Goal: Task Accomplishment & Management: Use online tool/utility

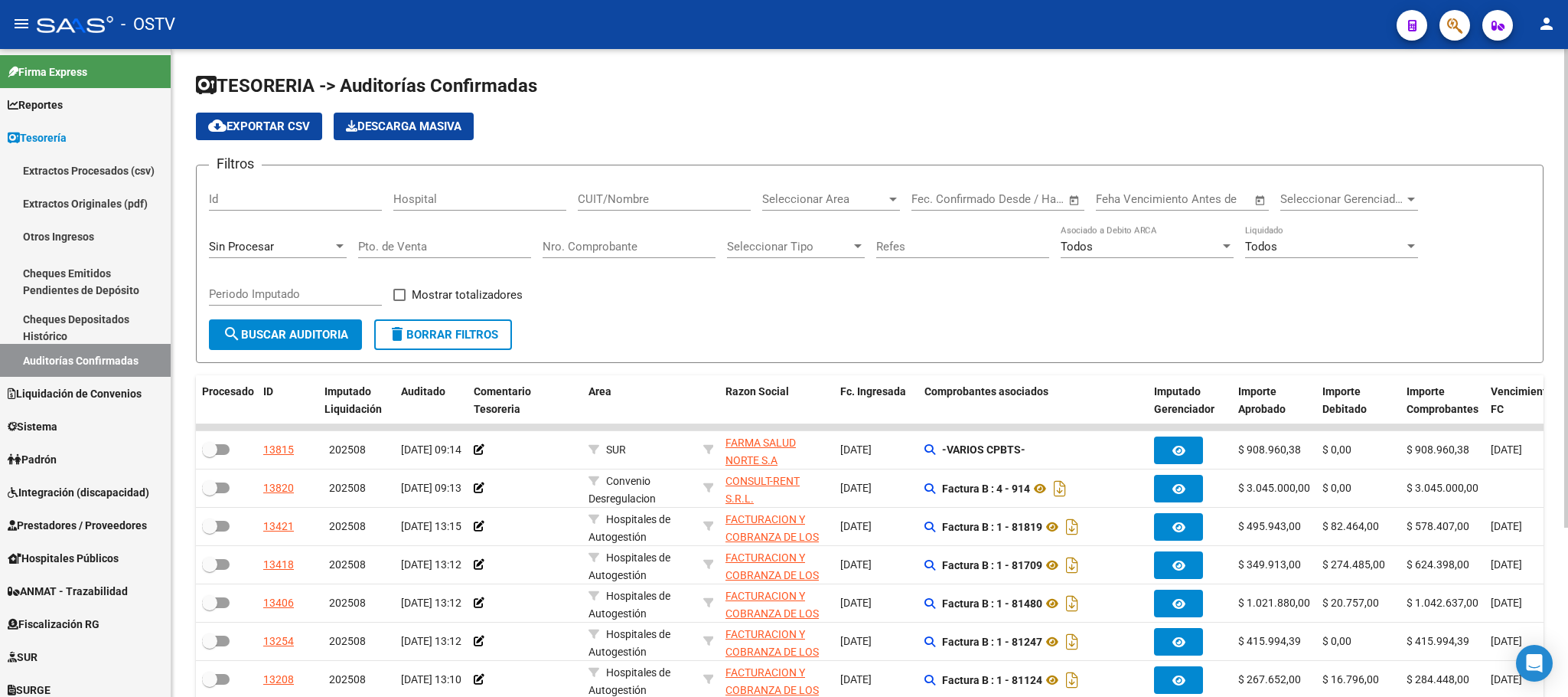
click at [304, 331] on span "search Buscar Auditoria" at bounding box center [286, 335] width 125 height 14
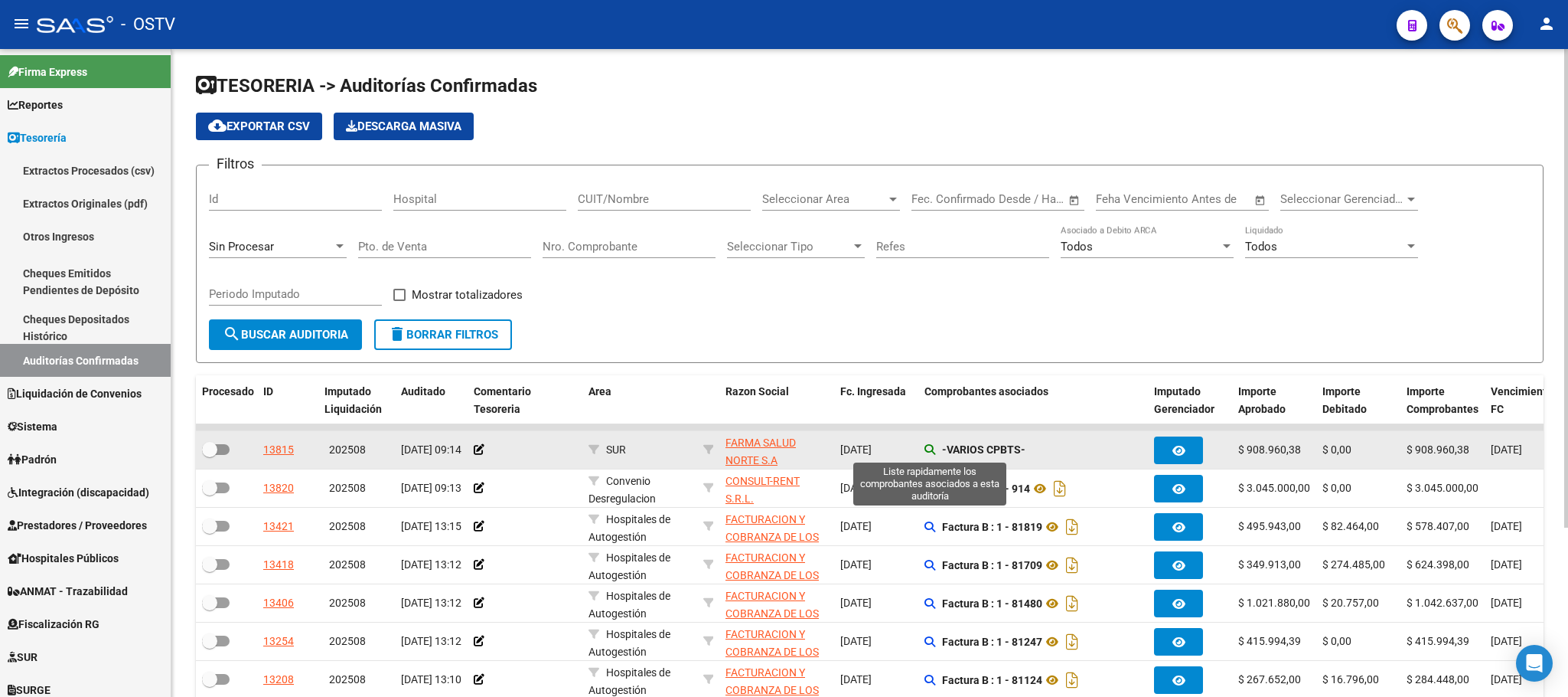
click at [926, 451] on icon at bounding box center [929, 449] width 11 height 11
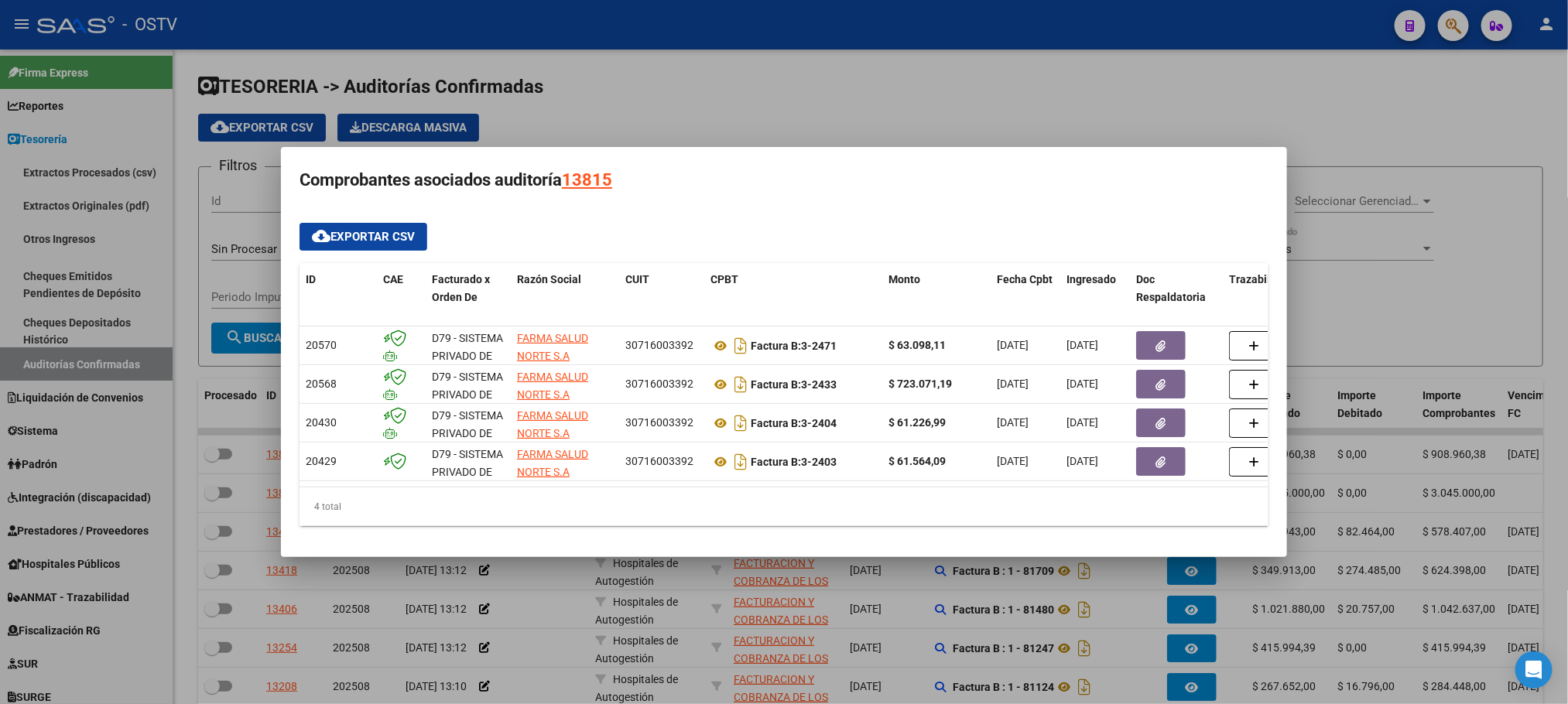
click at [1400, 257] on div at bounding box center [784, 352] width 1568 height 704
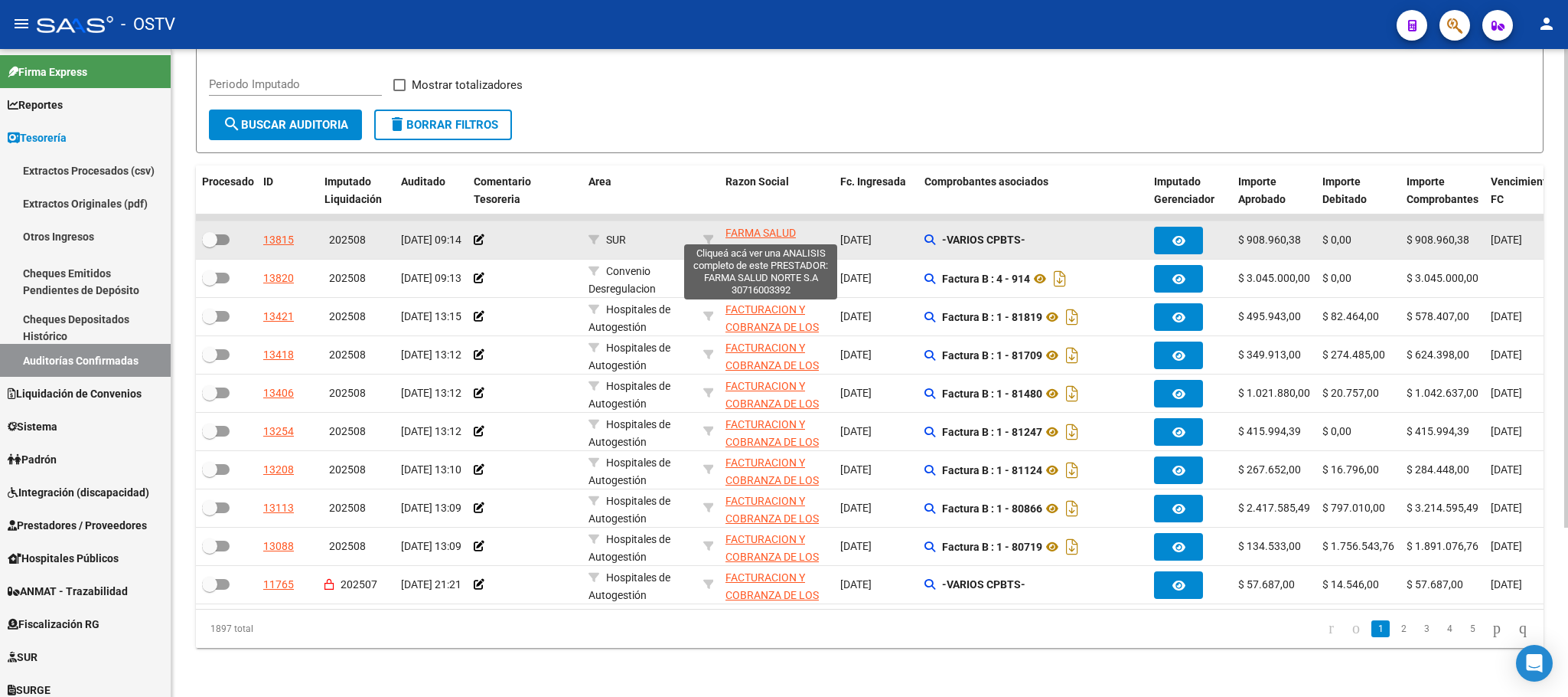
click at [747, 227] on span "FARMA SALUD NORTE S.A" at bounding box center [760, 241] width 70 height 30
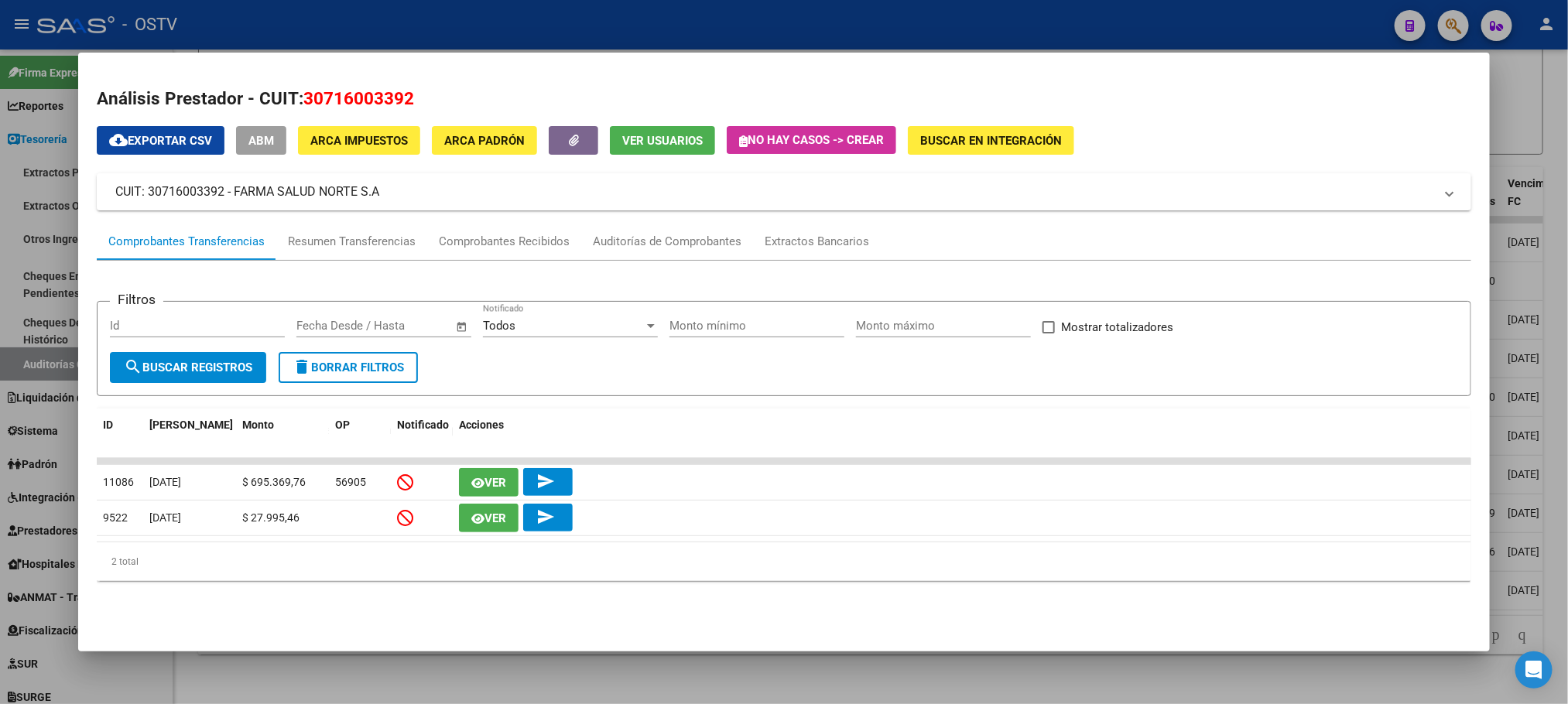
click at [28, 197] on div at bounding box center [784, 352] width 1568 height 704
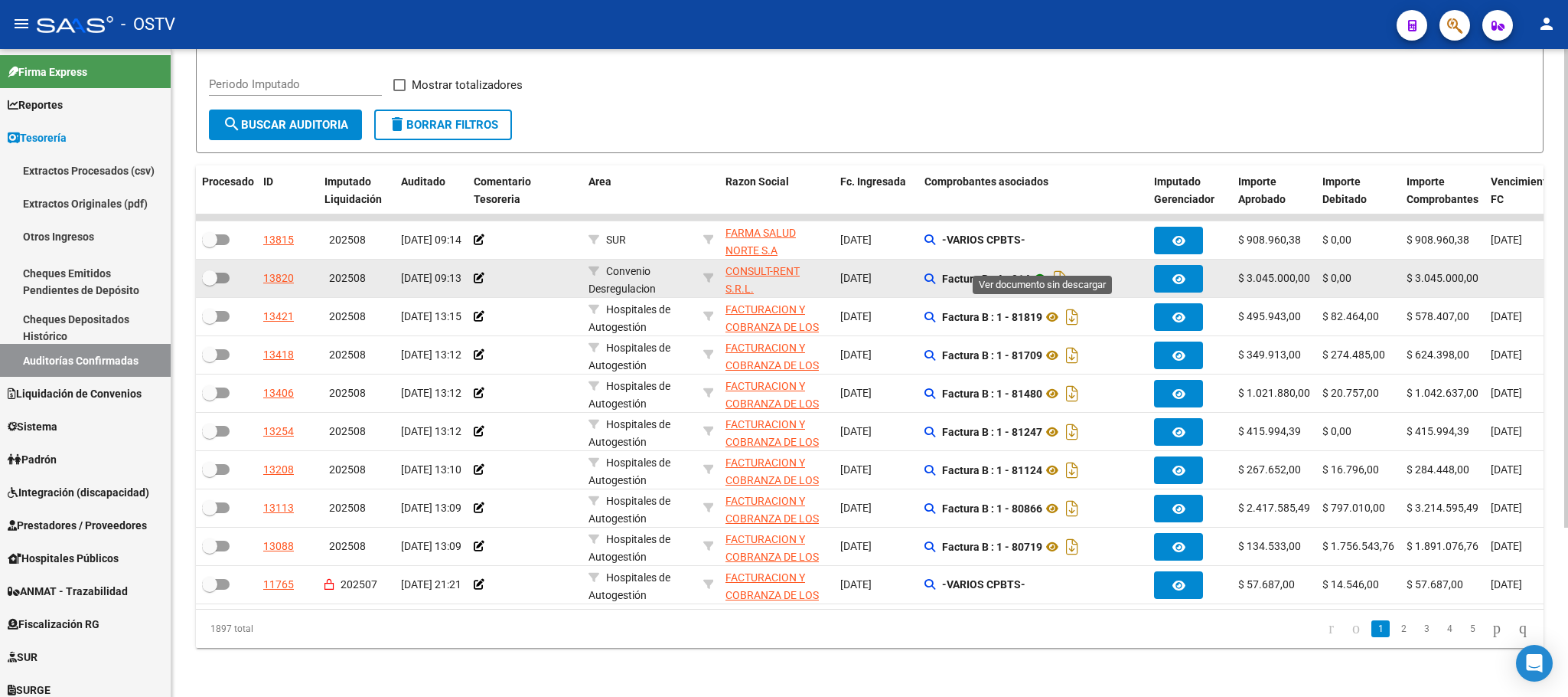
click at [1046, 269] on icon at bounding box center [1040, 278] width 20 height 18
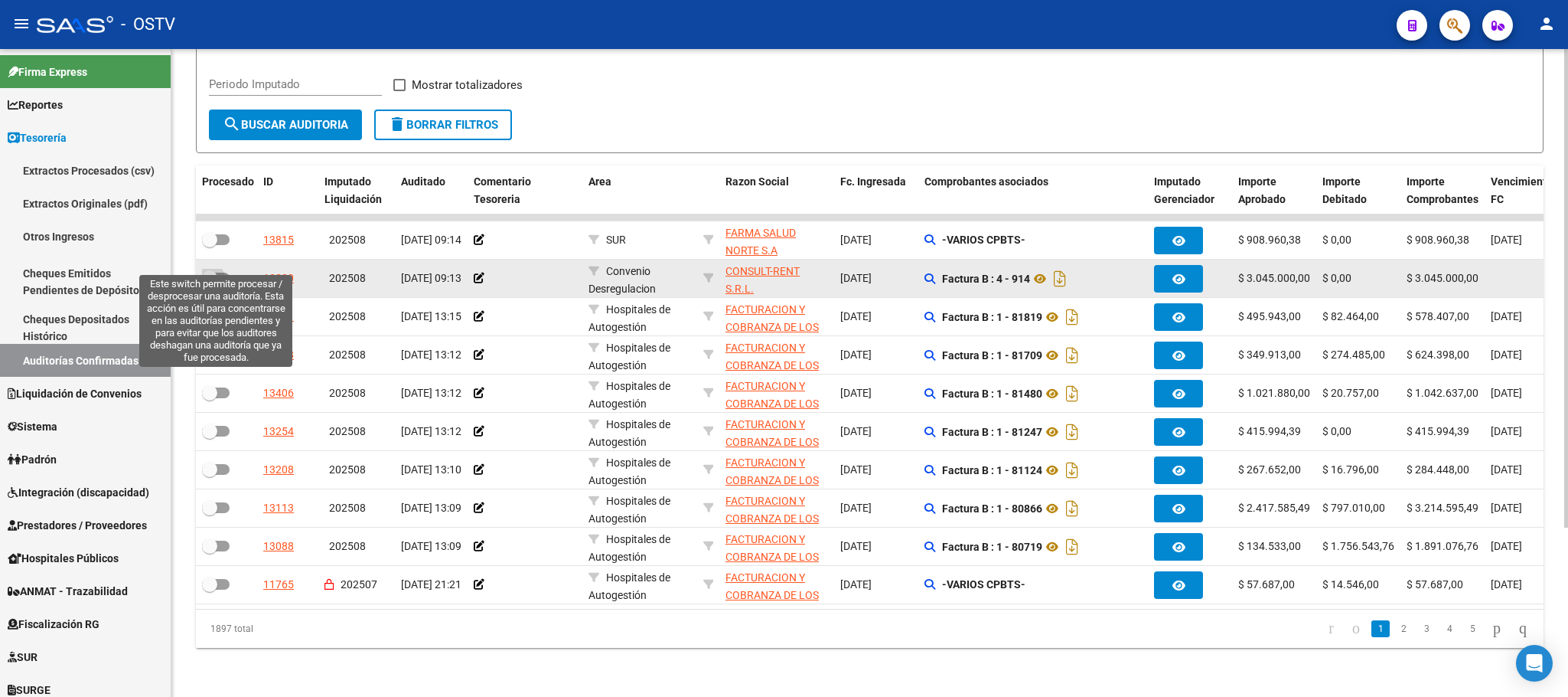
click at [216, 270] on span at bounding box center [209, 278] width 15 height 15
click at [209, 284] on input "checkbox" at bounding box center [209, 284] width 1 height 1
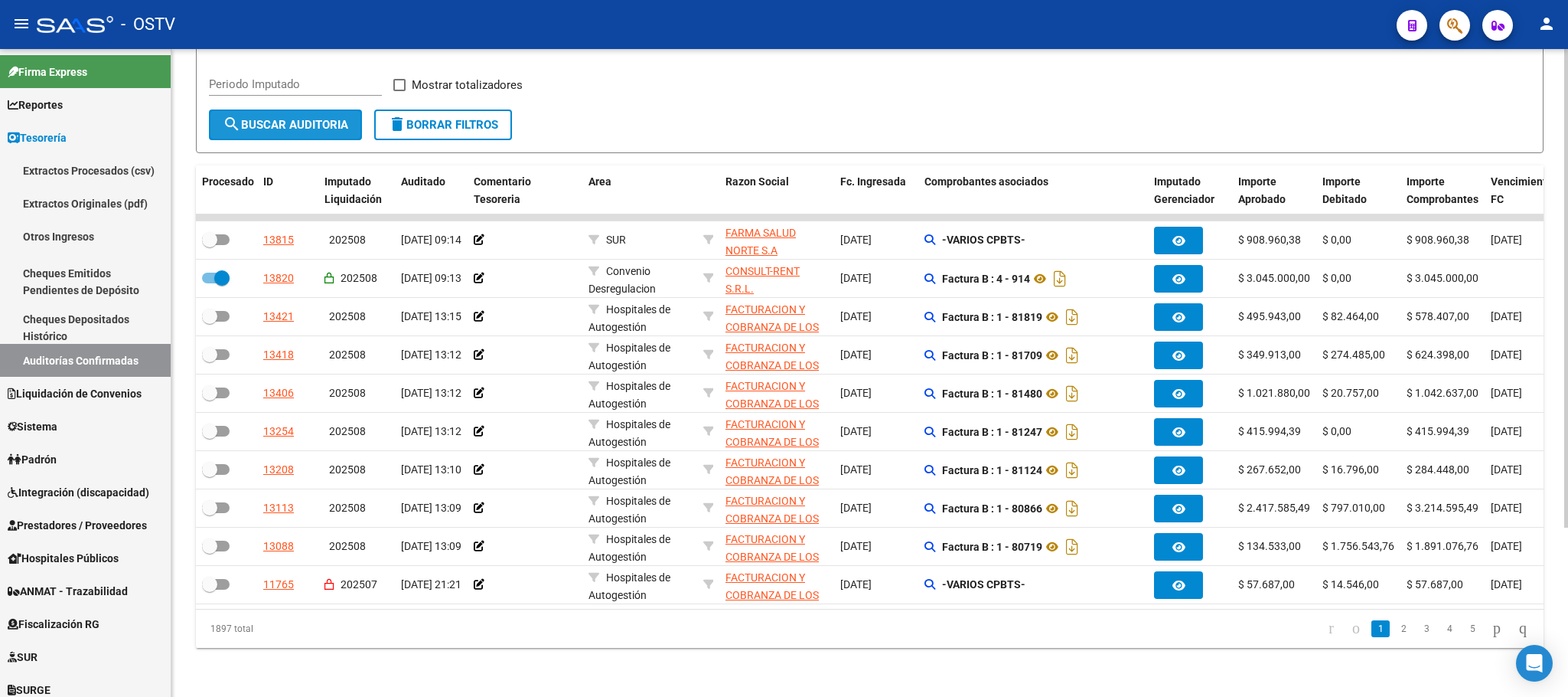
click at [296, 118] on span "search Buscar Auditoria" at bounding box center [286, 125] width 125 height 14
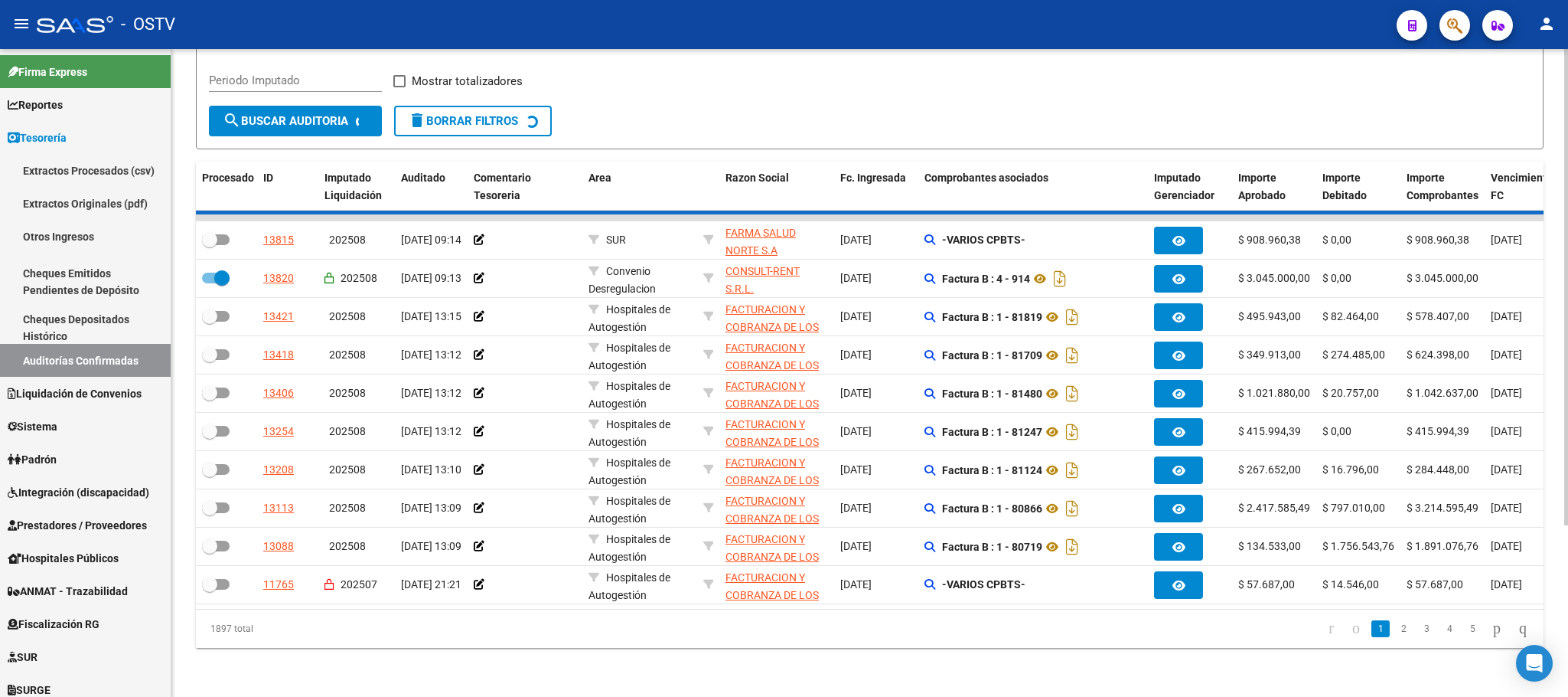
checkbox input "false"
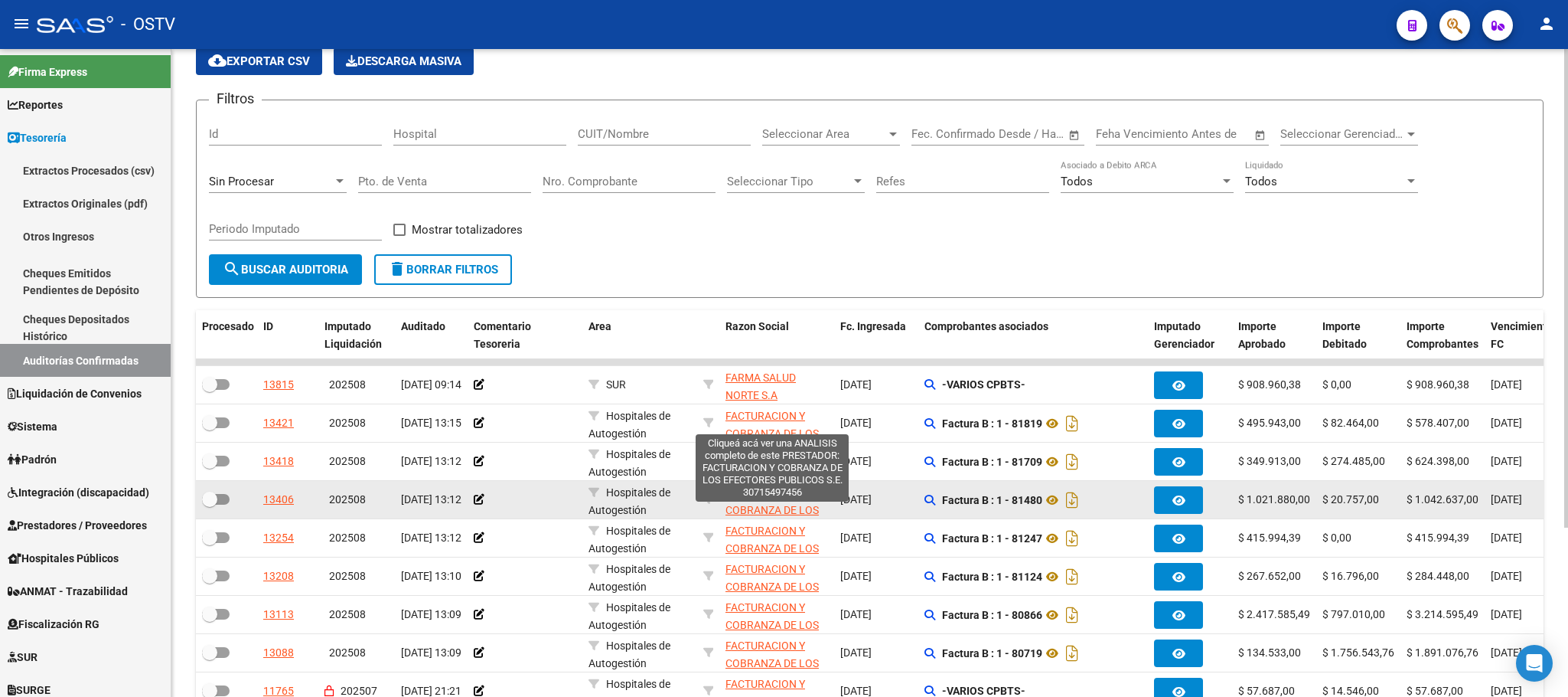
scroll to position [230, 0]
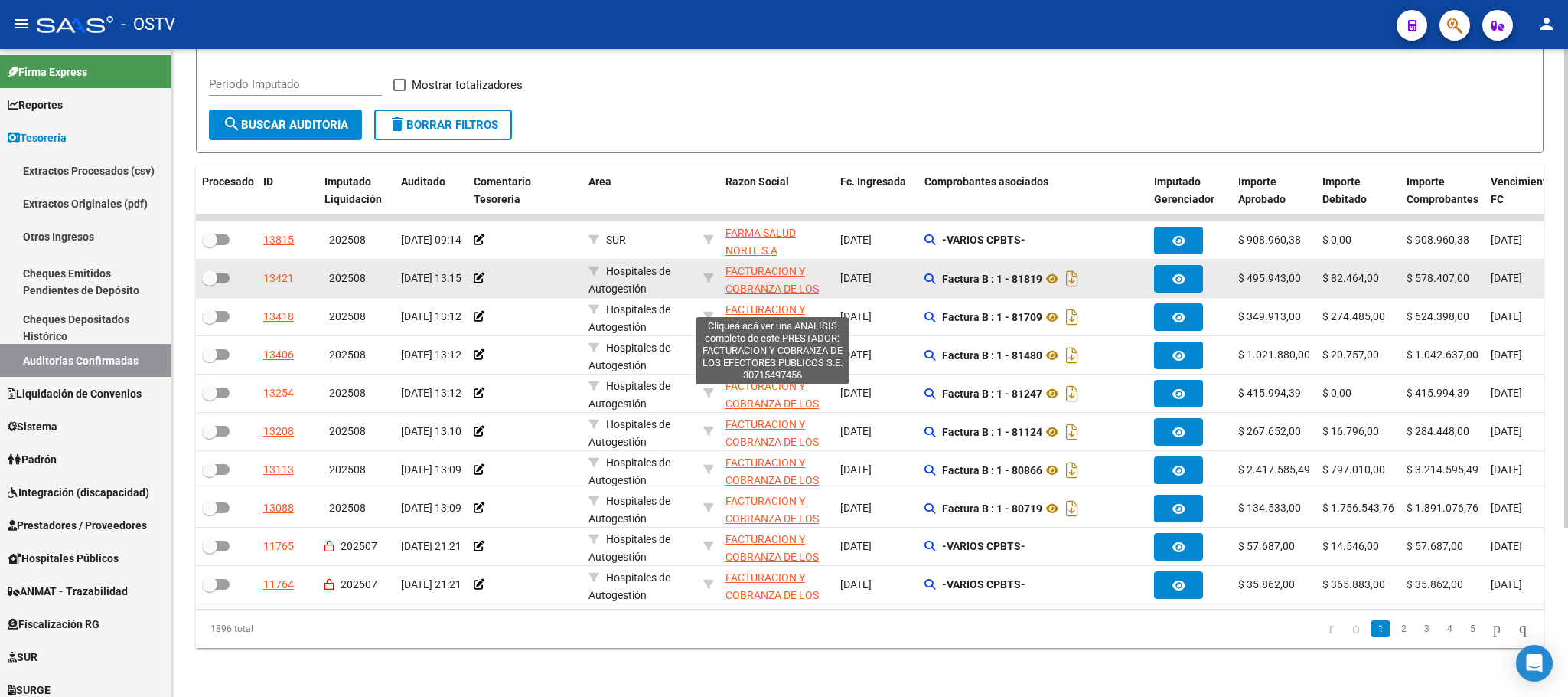
click at [776, 265] on span "FACTURACION Y COBRANZA DE LOS EFECTORES PUBLICOS S.E." at bounding box center [772, 296] width 94 height 65
type textarea "30715497456"
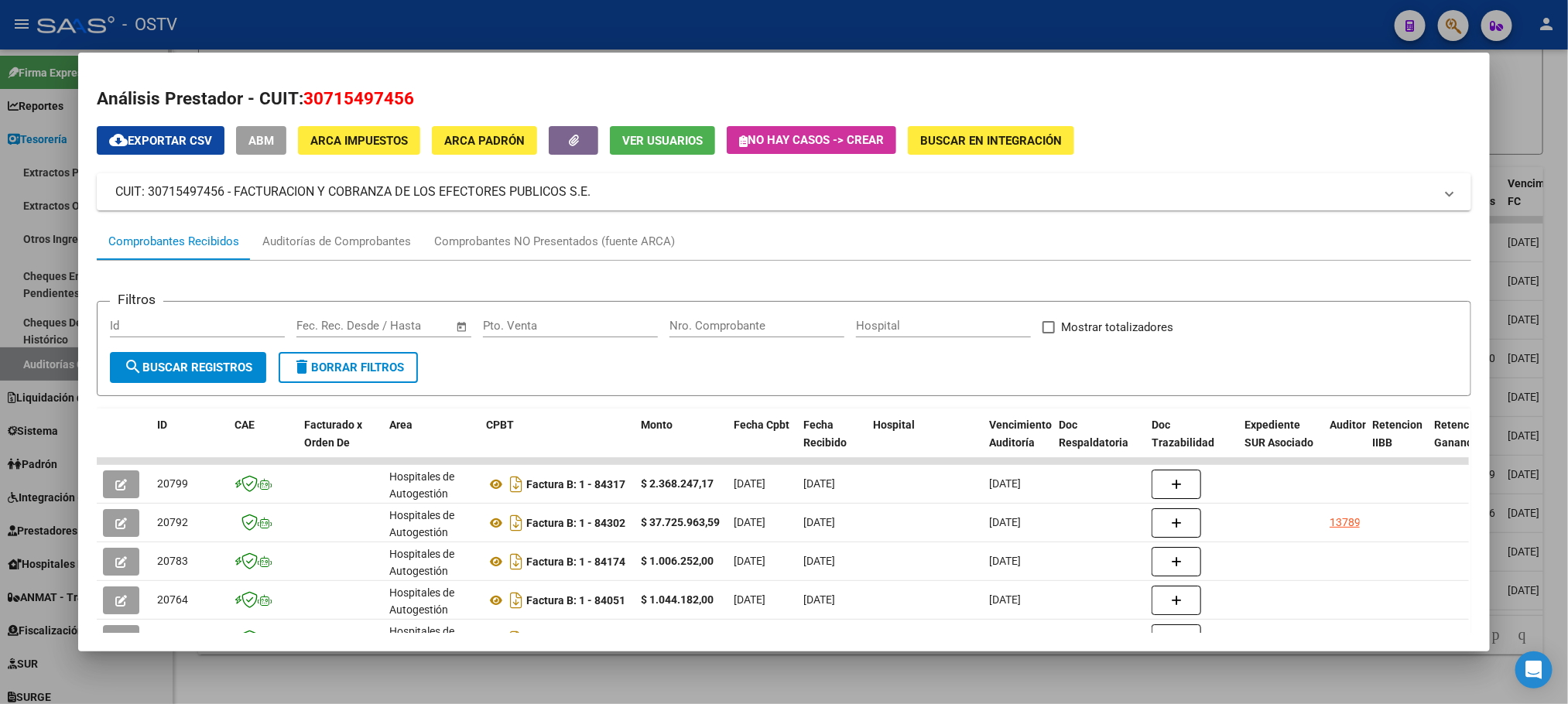
click at [31, 173] on div at bounding box center [784, 352] width 1568 height 704
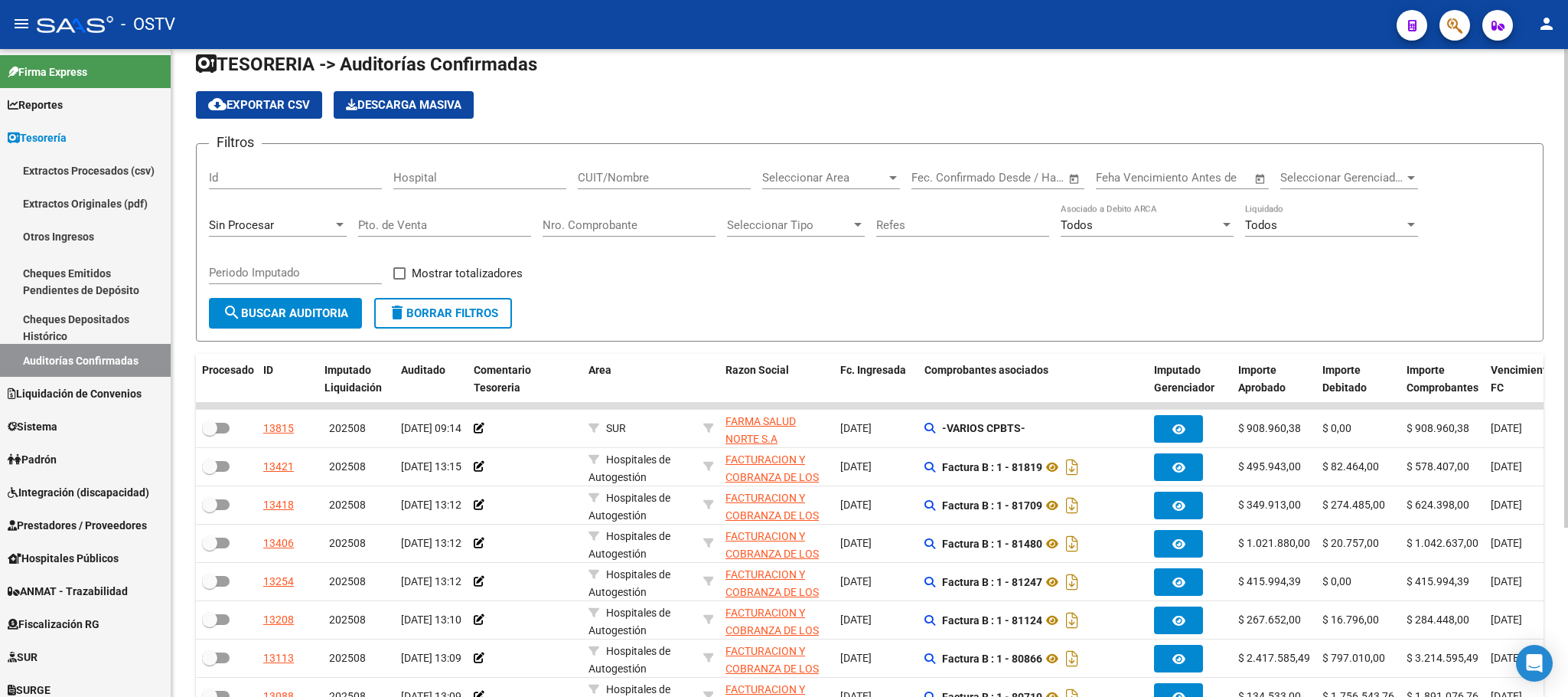
scroll to position [0, 0]
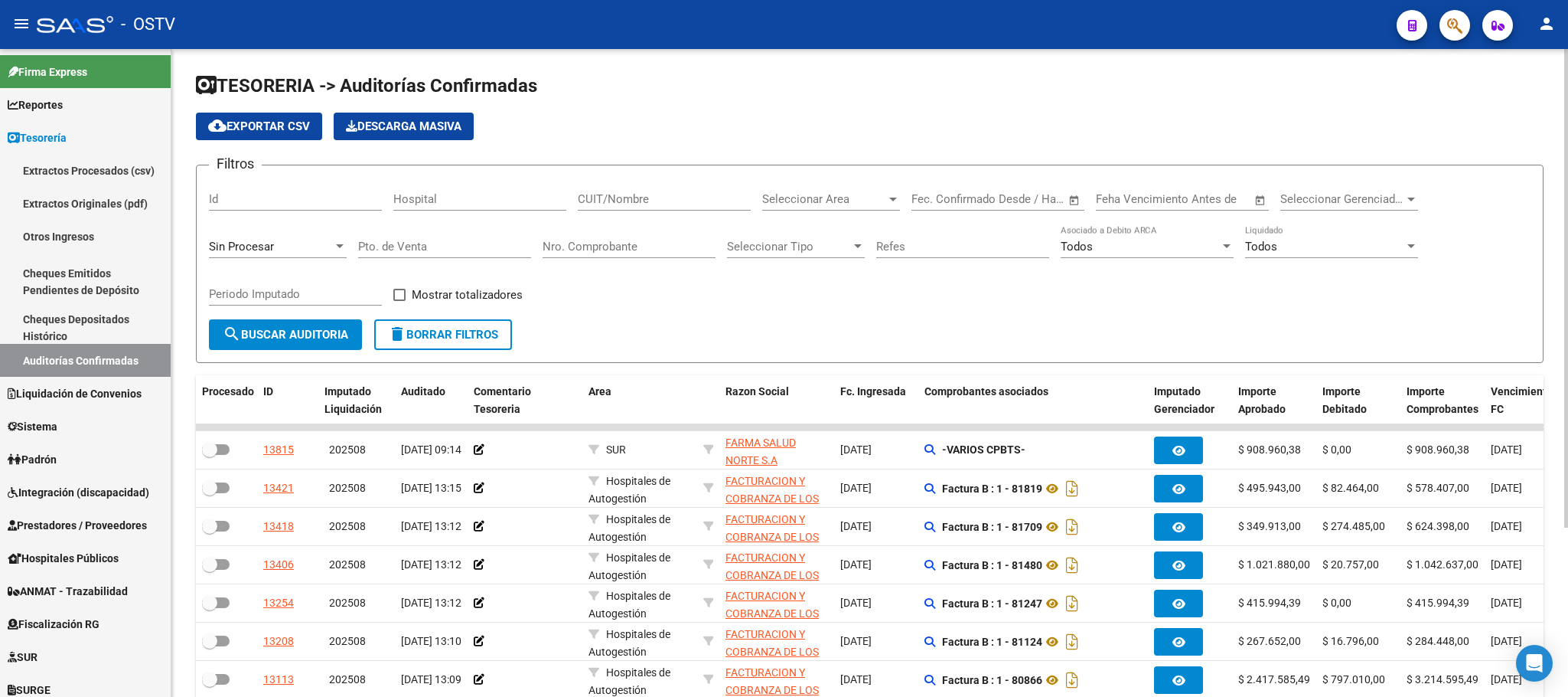
drag, startPoint x: 636, startPoint y: 191, endPoint x: 631, endPoint y: 206, distance: 15.8
paste input "30715497456"
type input "30715497456"
click at [278, 331] on span "search Buscar Auditoria" at bounding box center [286, 335] width 125 height 14
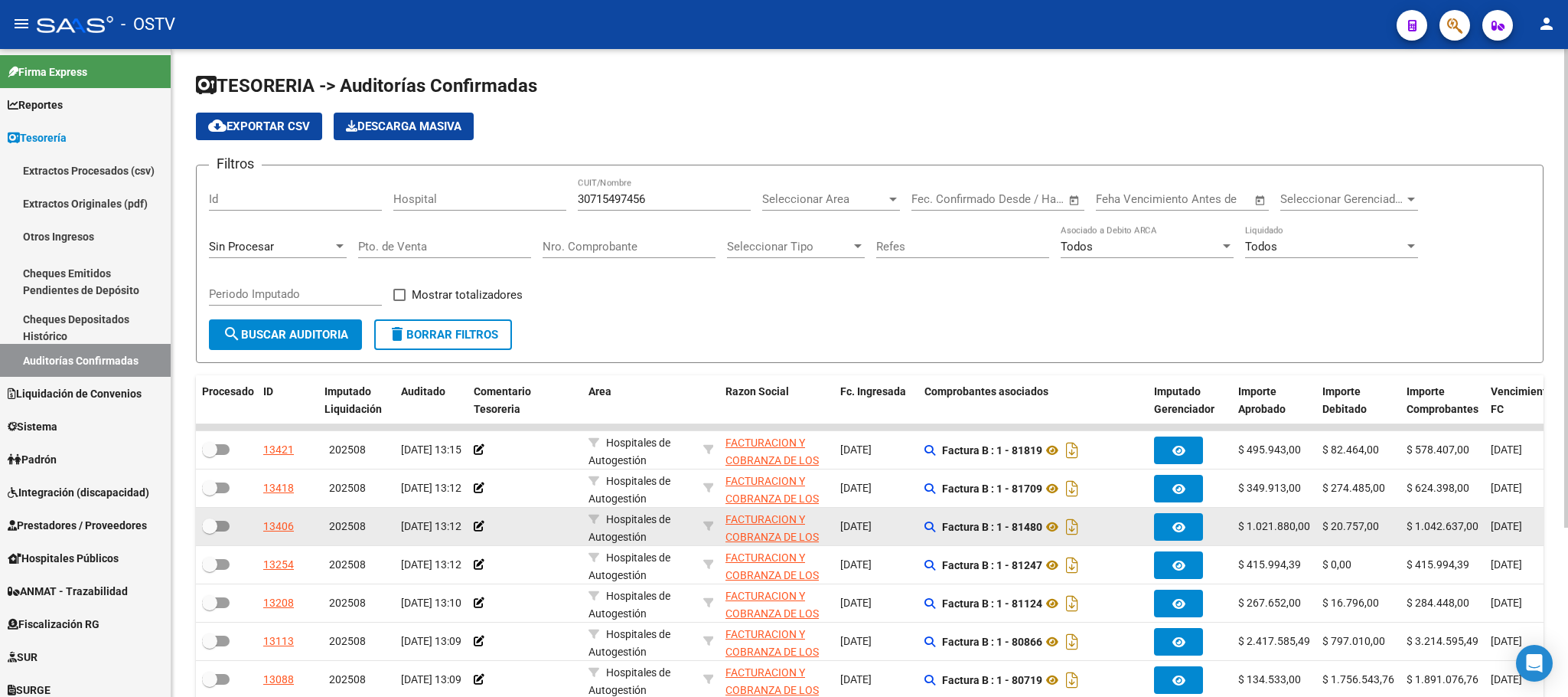
scroll to position [230, 0]
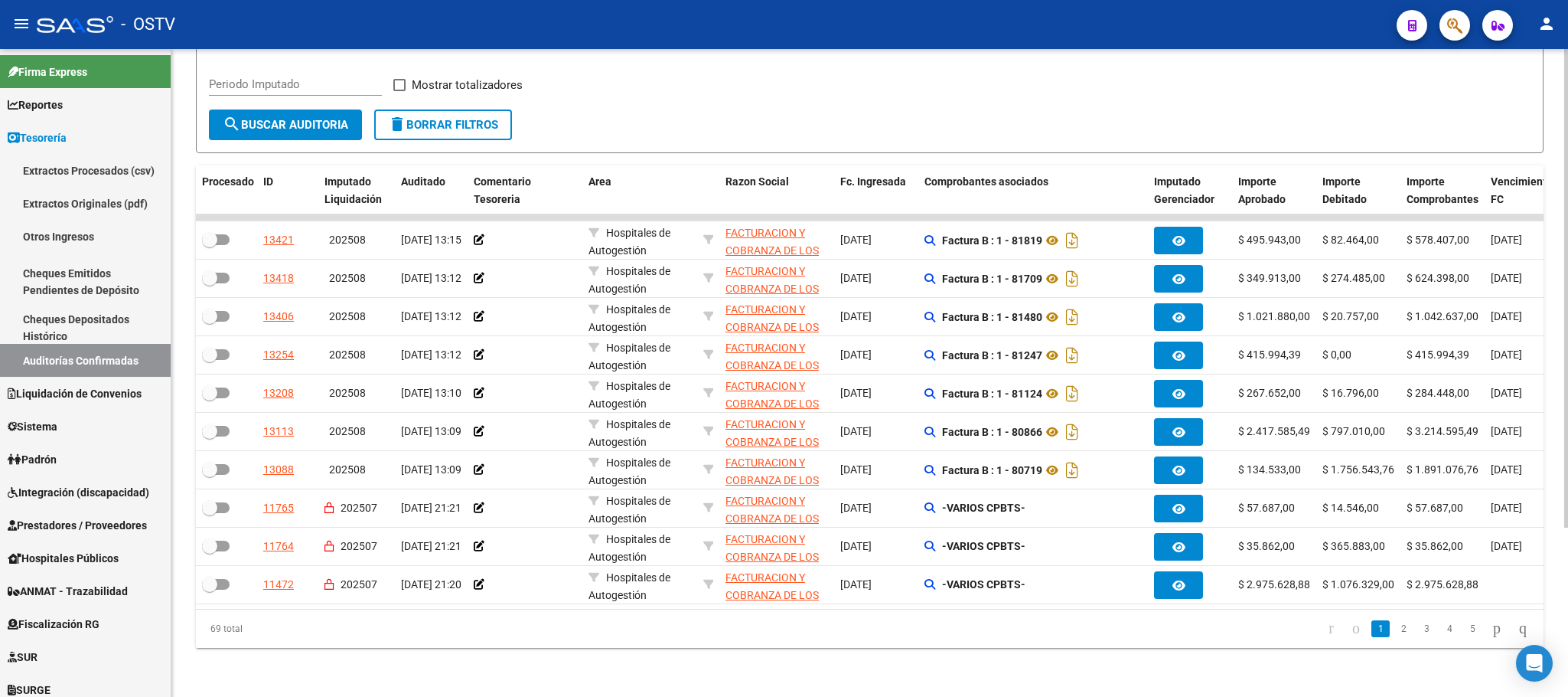
click at [1394, 626] on link "2" at bounding box center [1403, 628] width 18 height 16
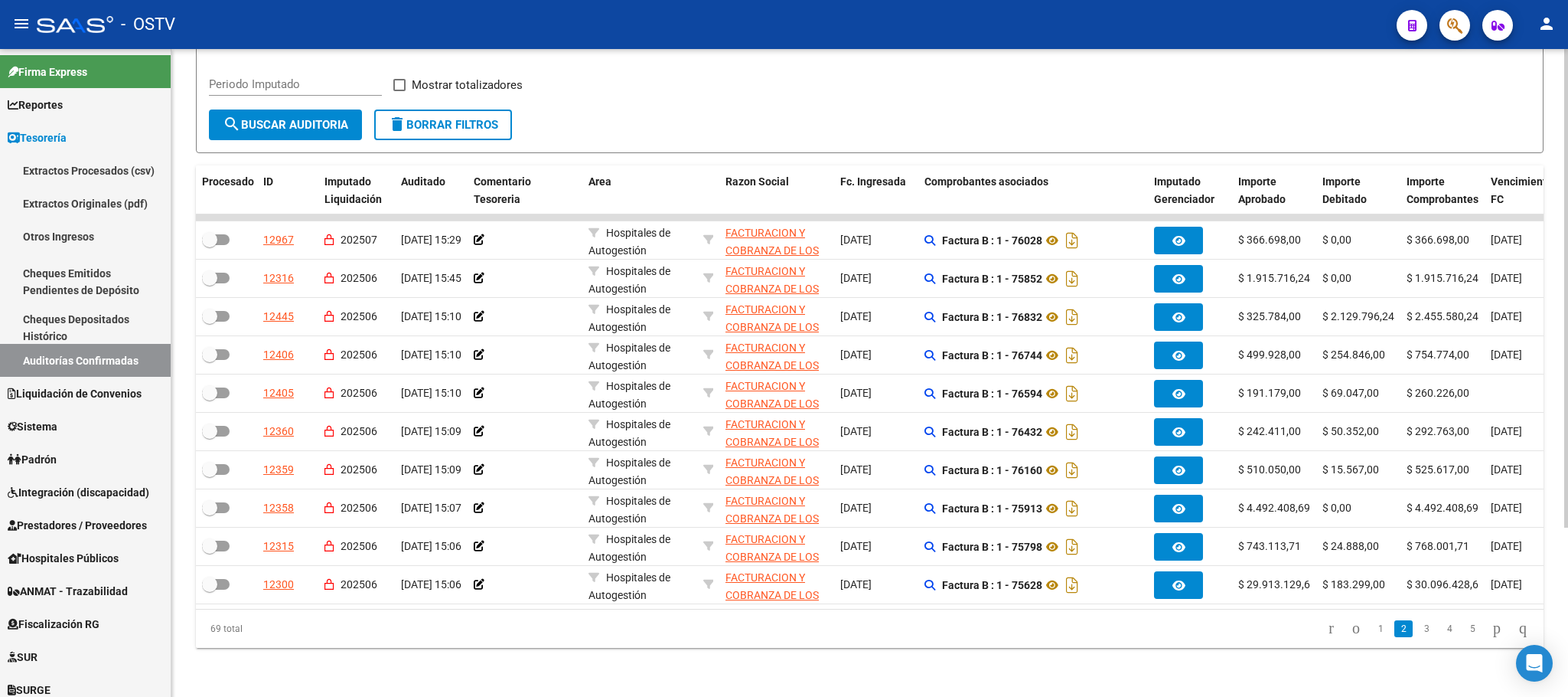
scroll to position [0, 0]
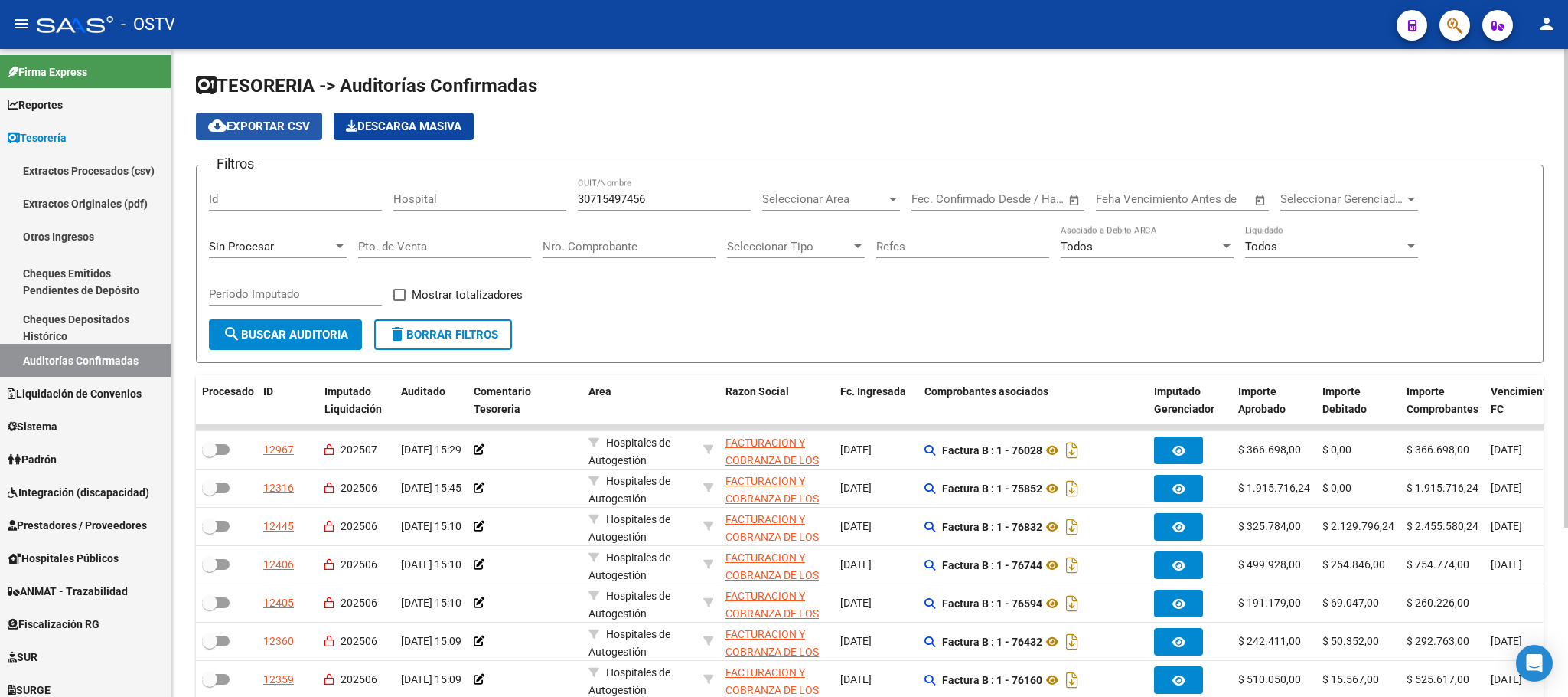
click at [264, 117] on button "cloud_download Exportar CSV" at bounding box center [259, 126] width 126 height 28
click at [443, 338] on span "delete Borrar Filtros" at bounding box center [443, 335] width 110 height 14
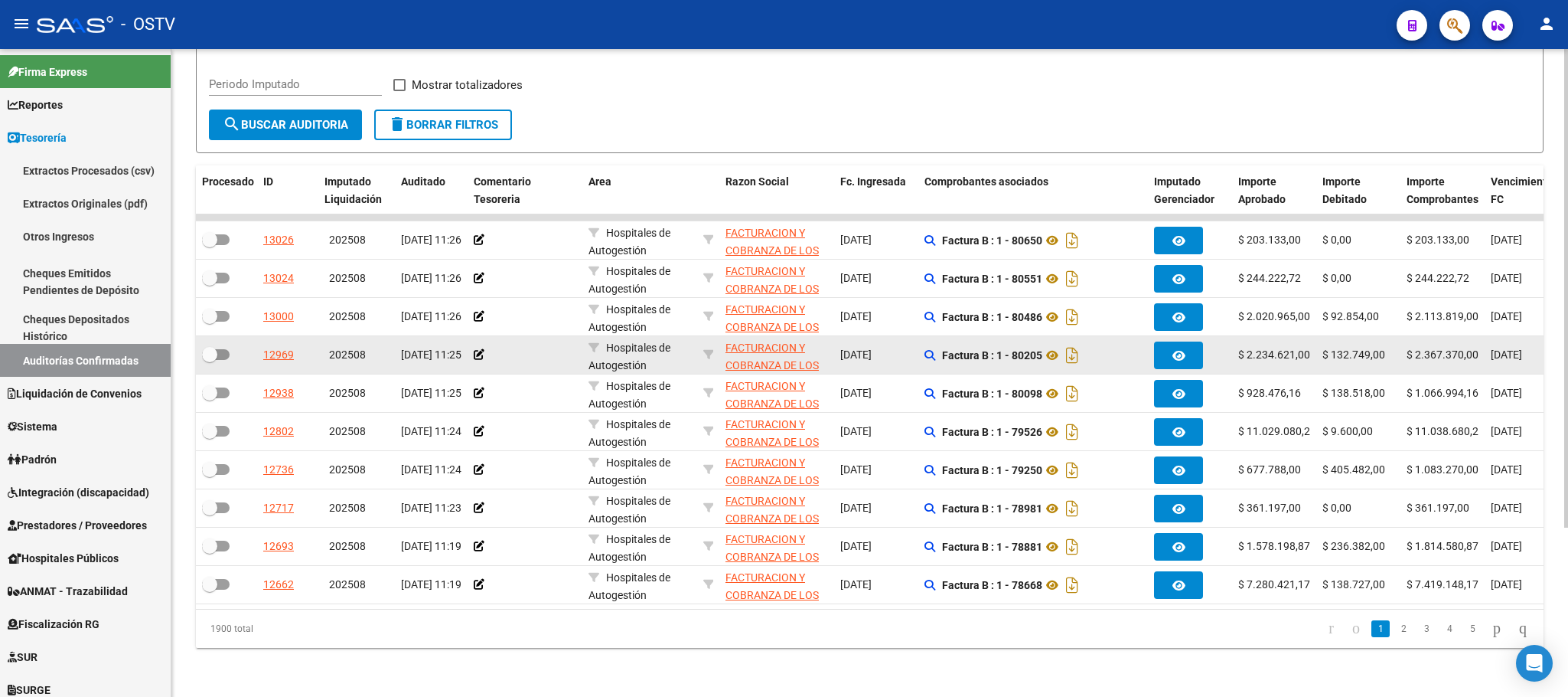
scroll to position [230, 0]
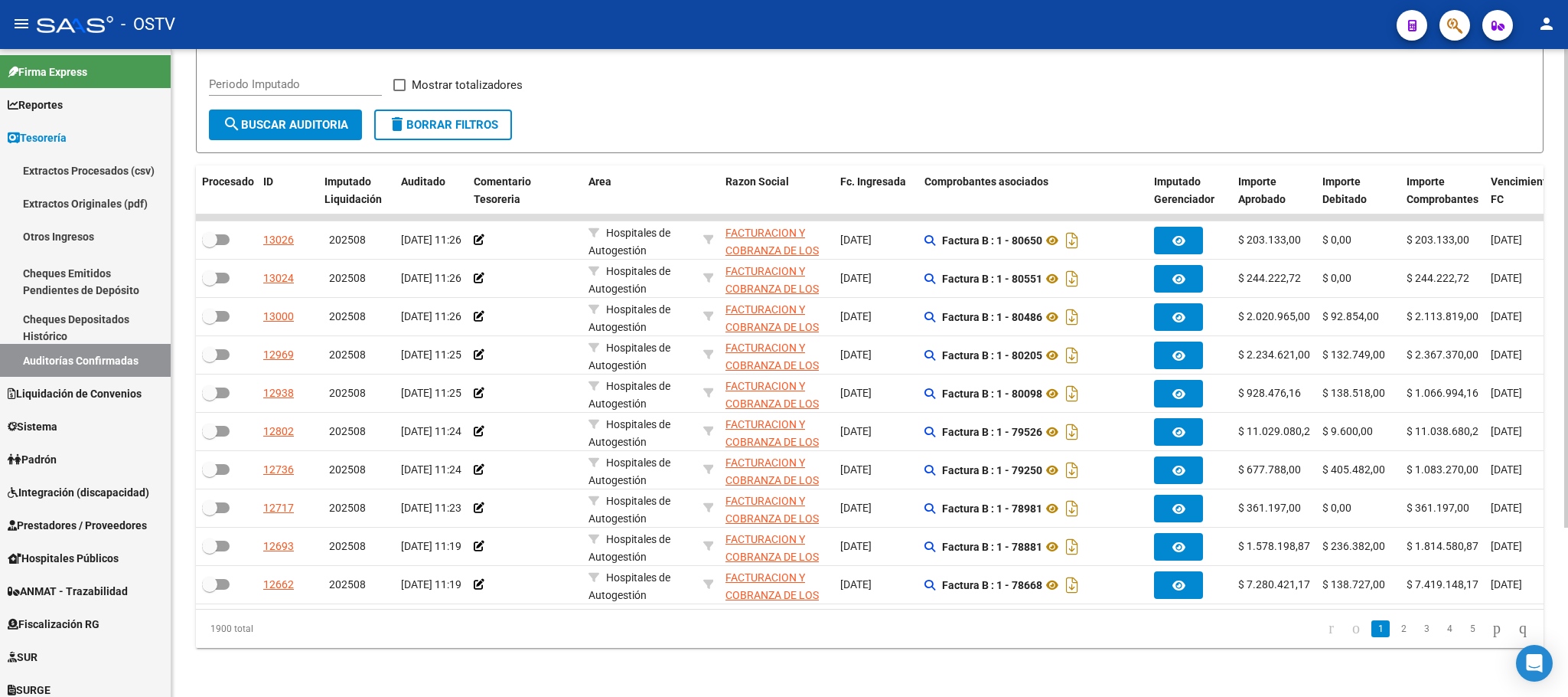
click at [1394, 625] on link "2" at bounding box center [1403, 628] width 18 height 16
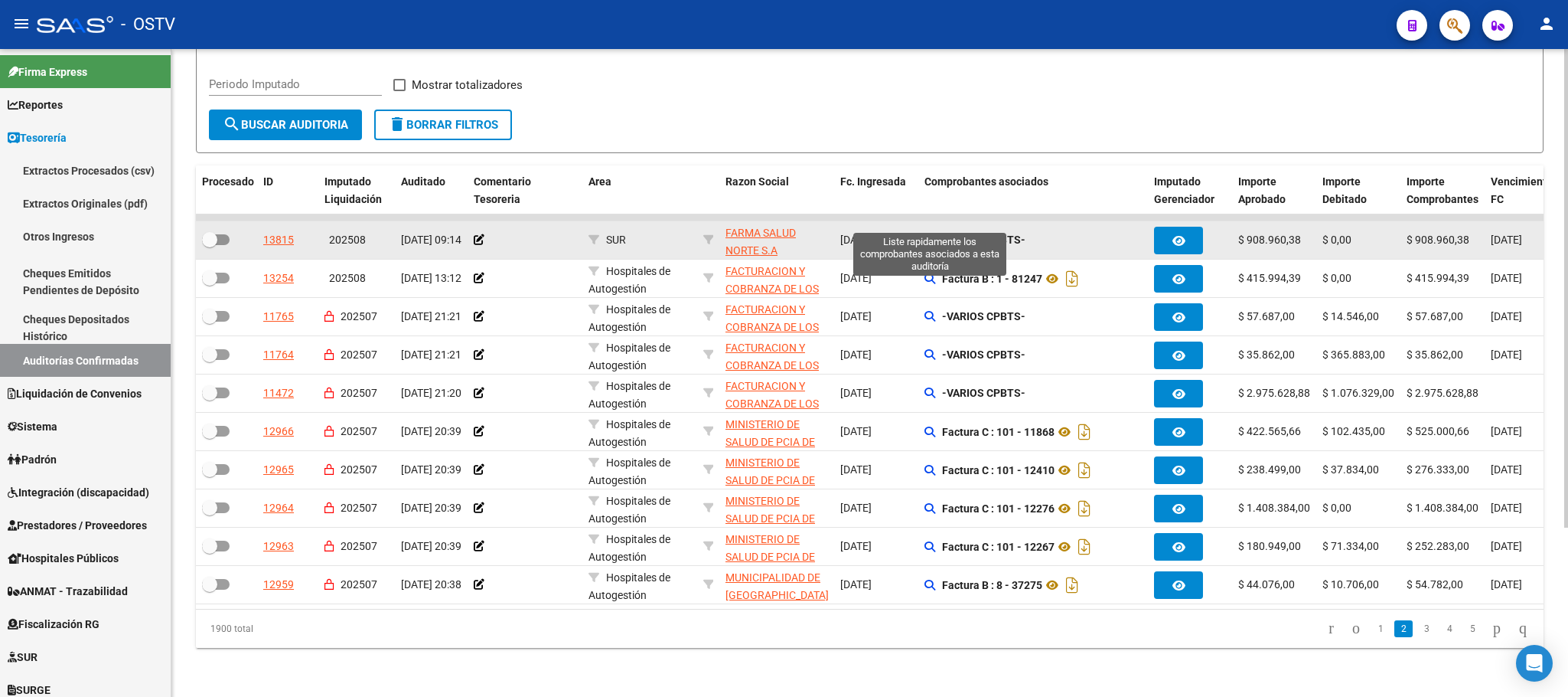
click at [930, 235] on icon at bounding box center [929, 239] width 11 height 11
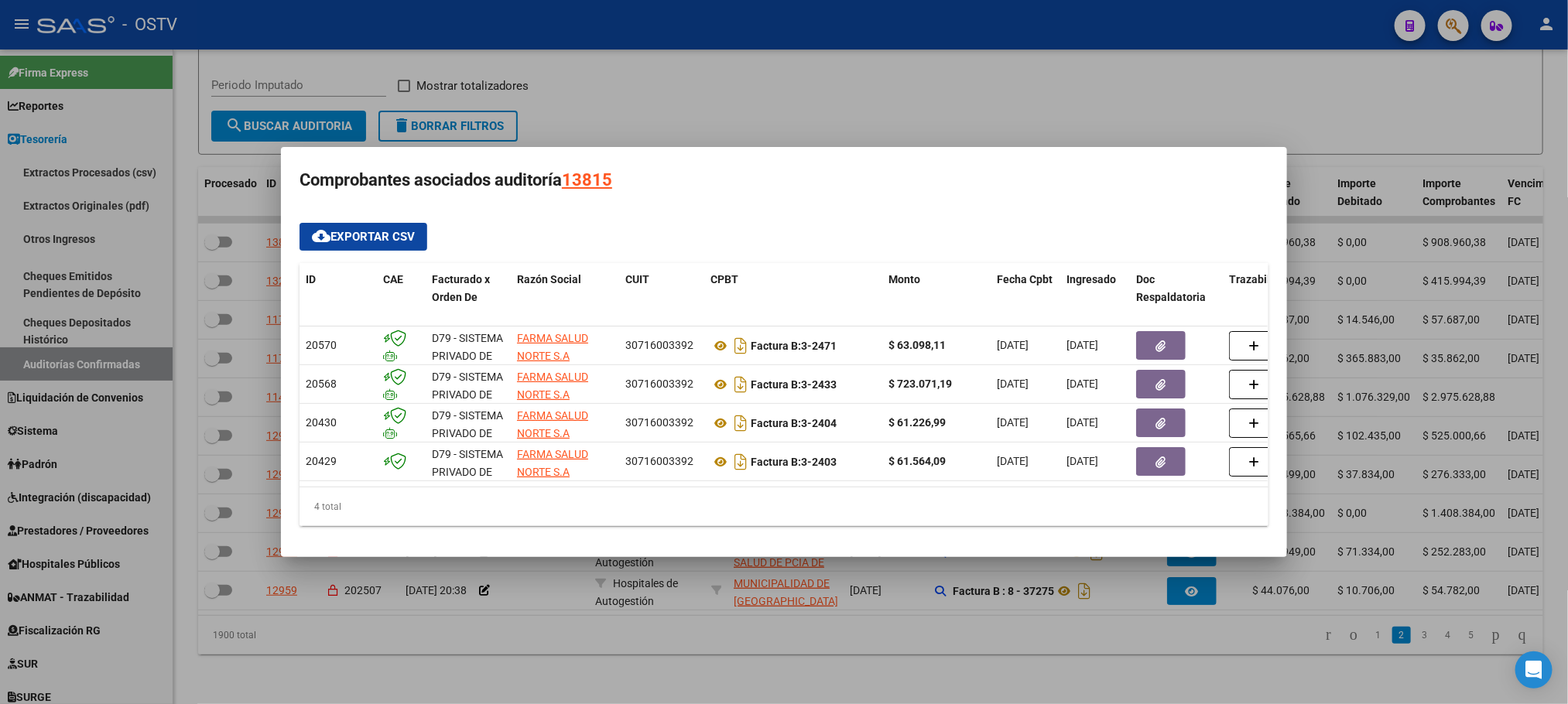
click at [755, 679] on div at bounding box center [784, 352] width 1568 height 704
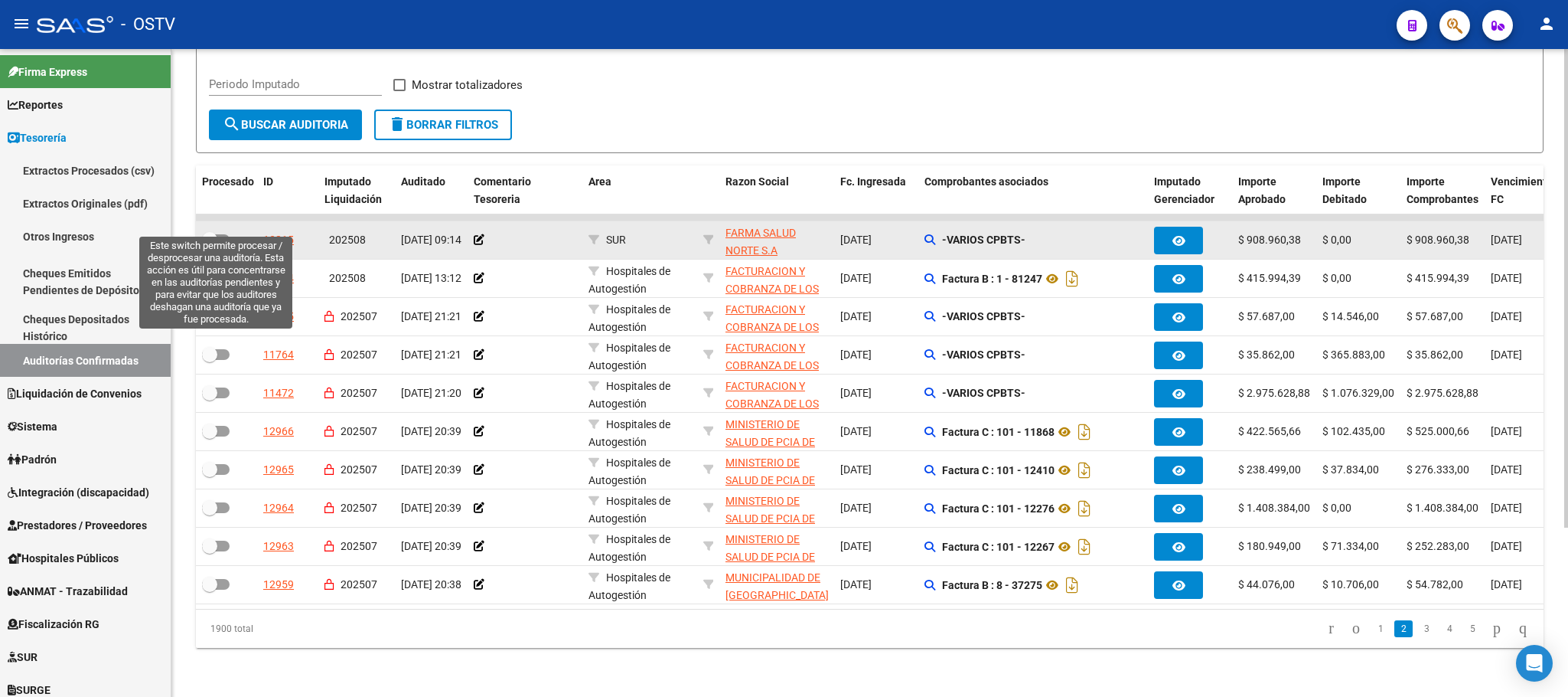
click at [220, 231] on label at bounding box center [215, 239] width 28 height 18
click at [209, 245] on input "checkbox" at bounding box center [209, 245] width 1 height 1
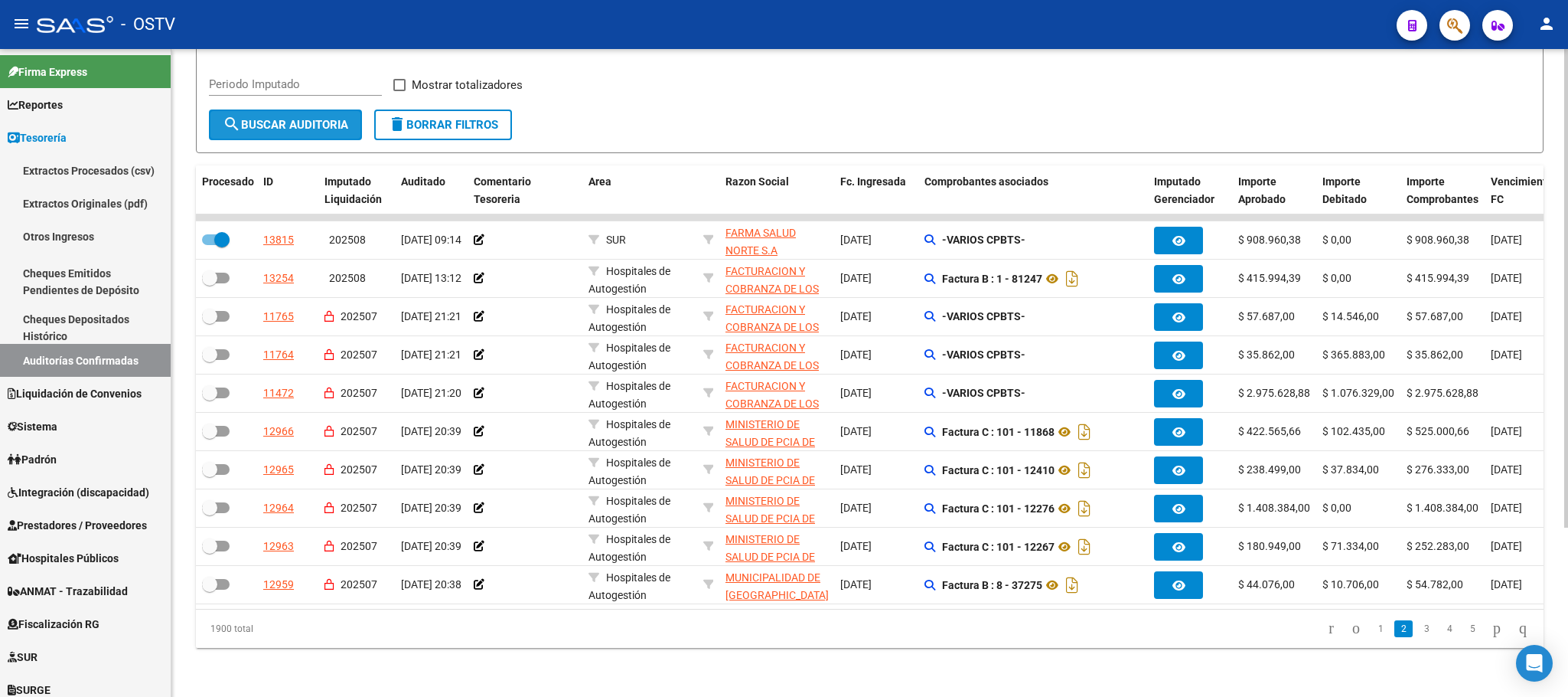
click at [317, 118] on span "search Buscar Auditoria" at bounding box center [286, 125] width 125 height 14
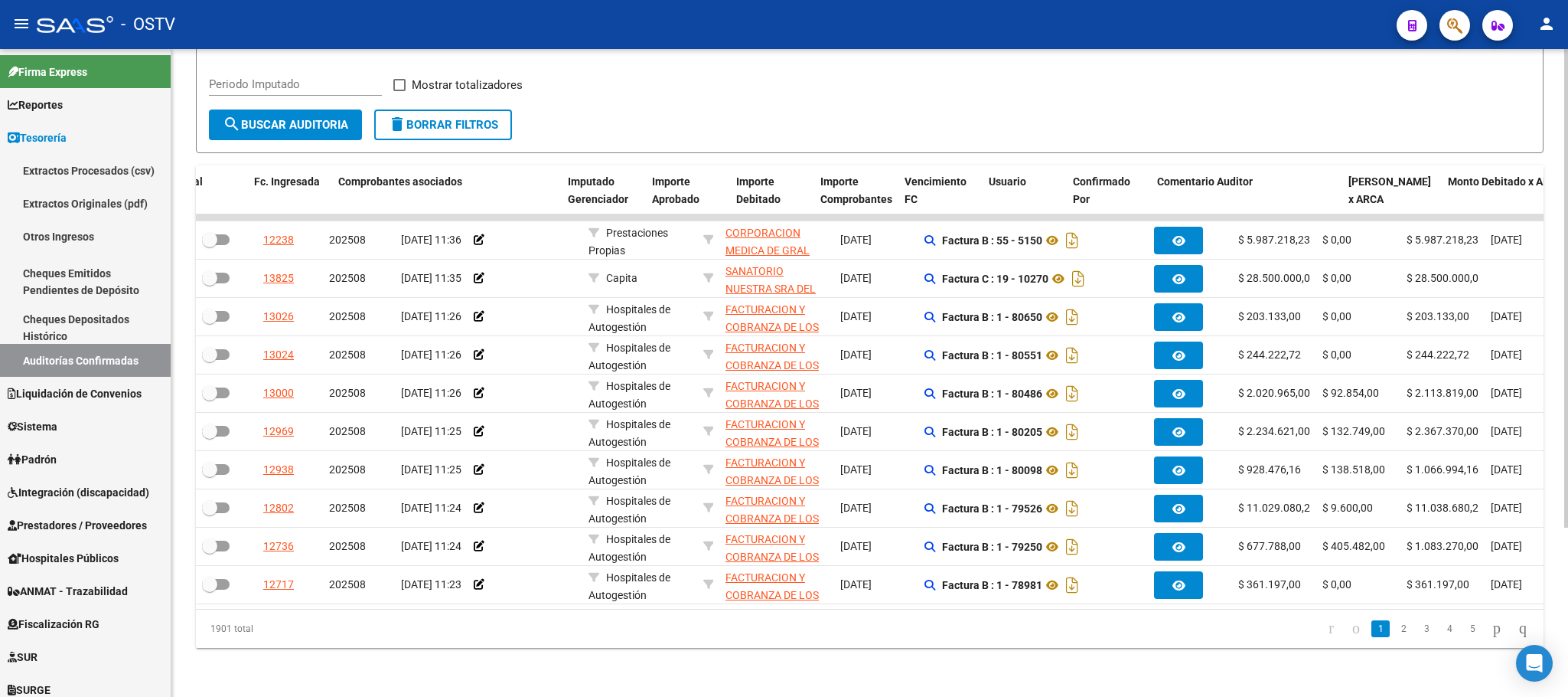
scroll to position [0, 675]
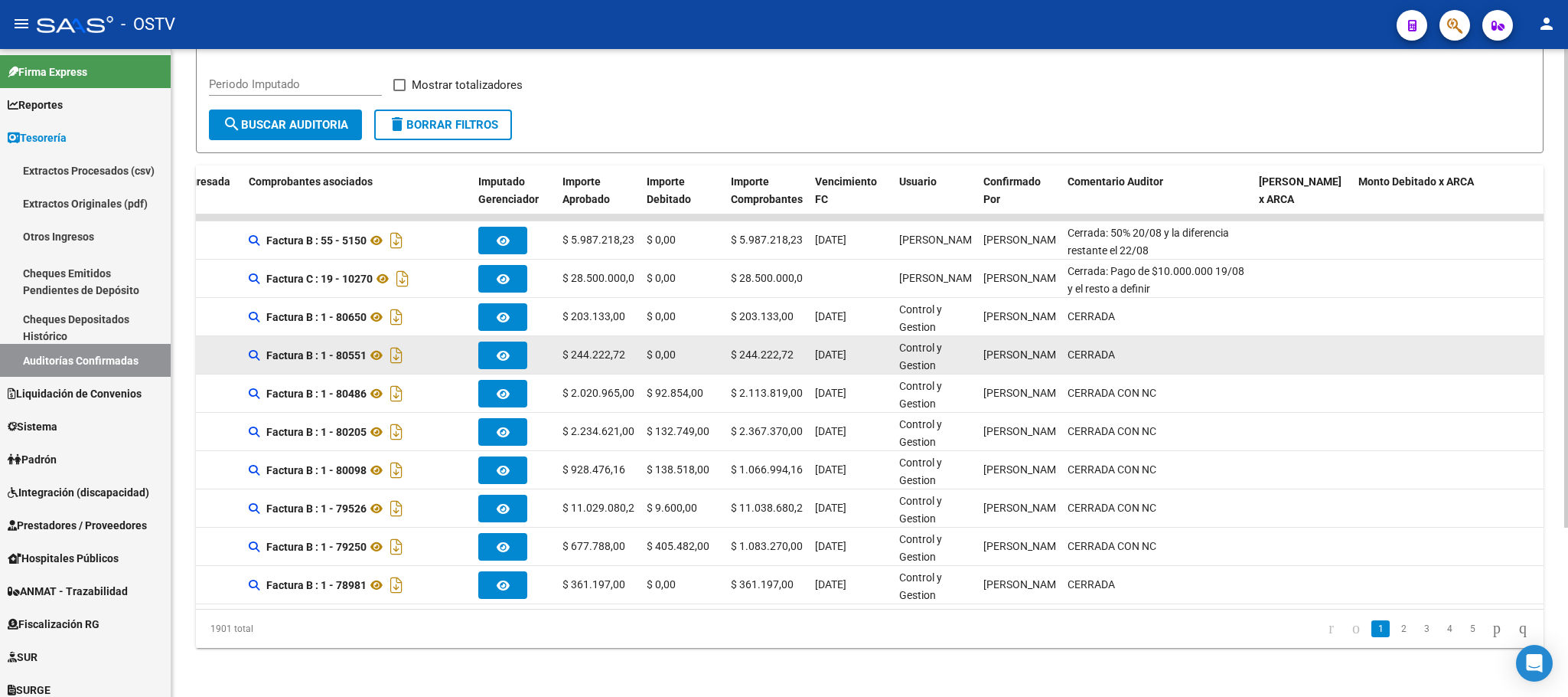
click at [1296, 339] on datatable-body-cell at bounding box center [1303, 354] width 99 height 38
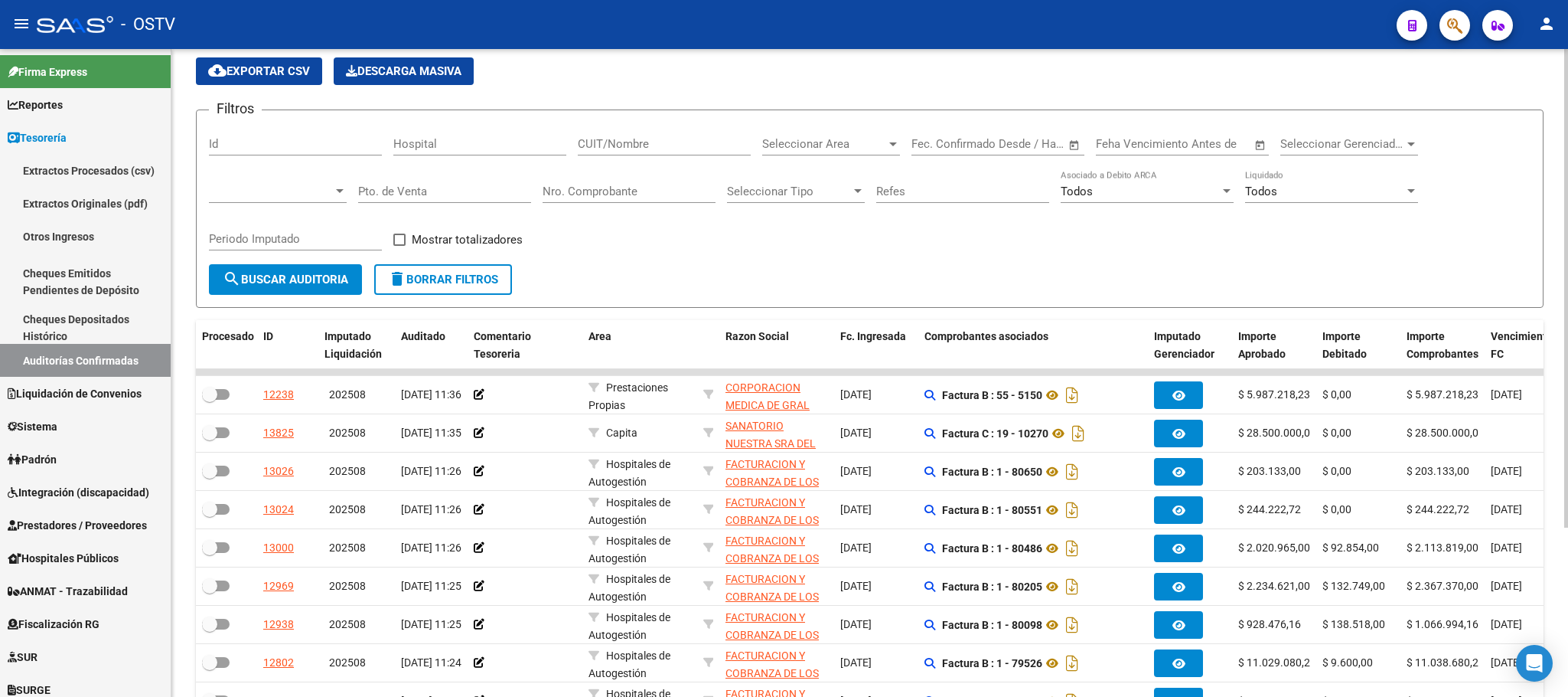
scroll to position [0, 0]
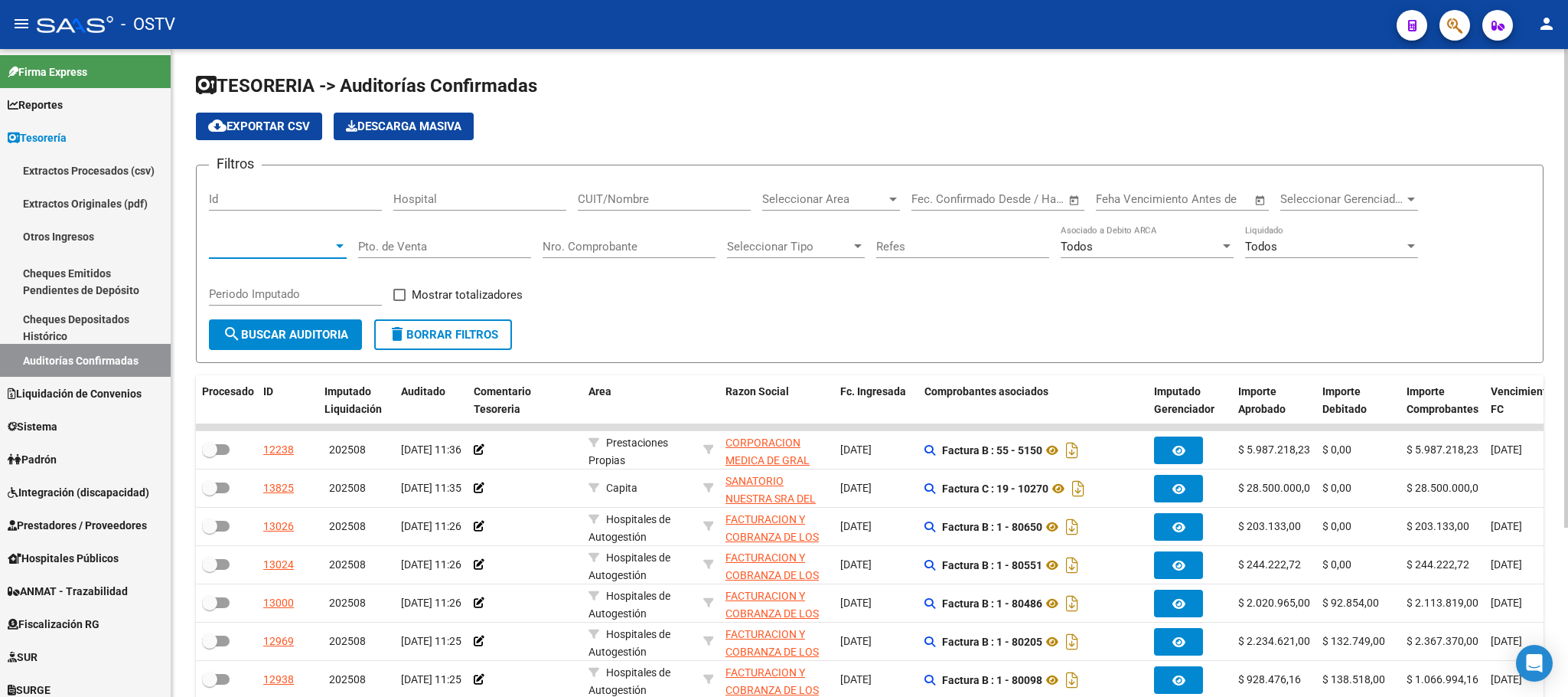
click at [313, 248] on span at bounding box center [271, 246] width 124 height 14
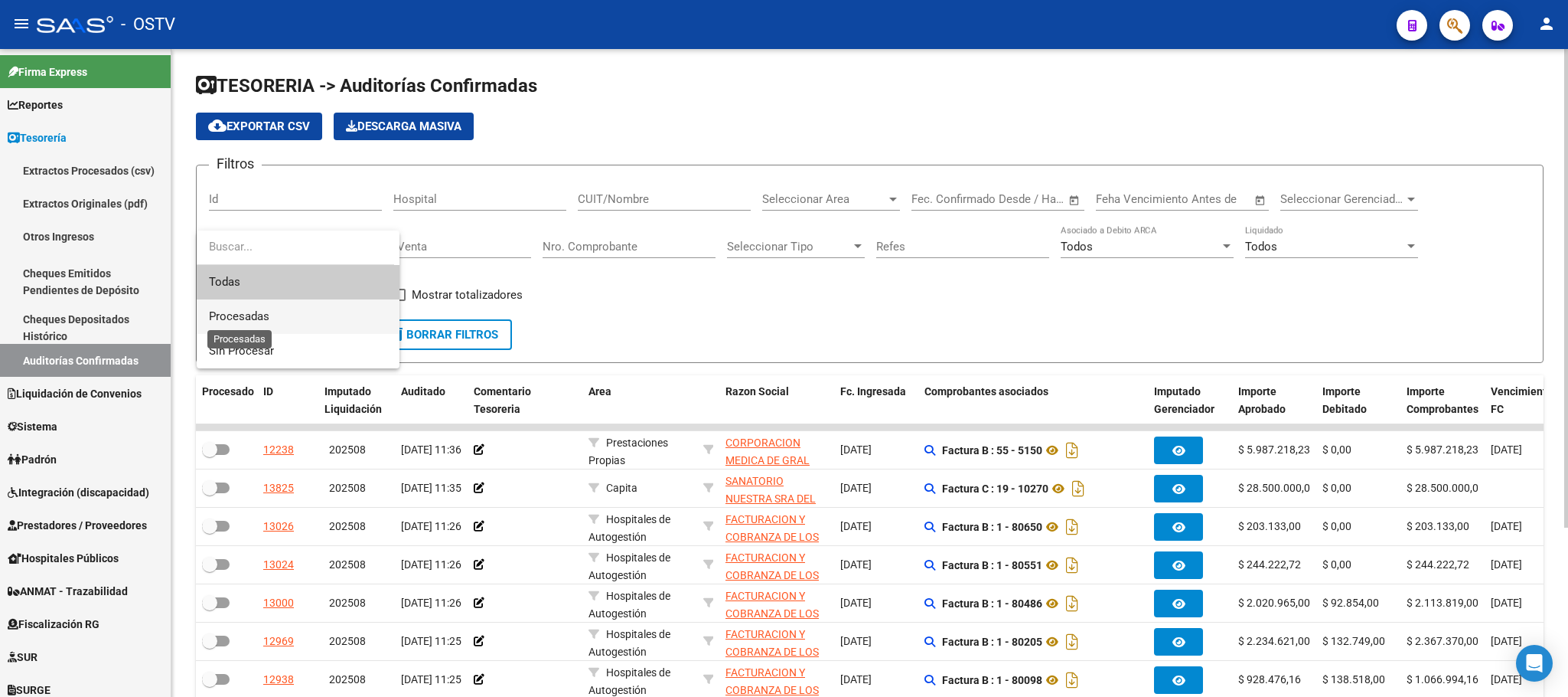
click at [244, 309] on span "Procesadas" at bounding box center [239, 316] width 61 height 14
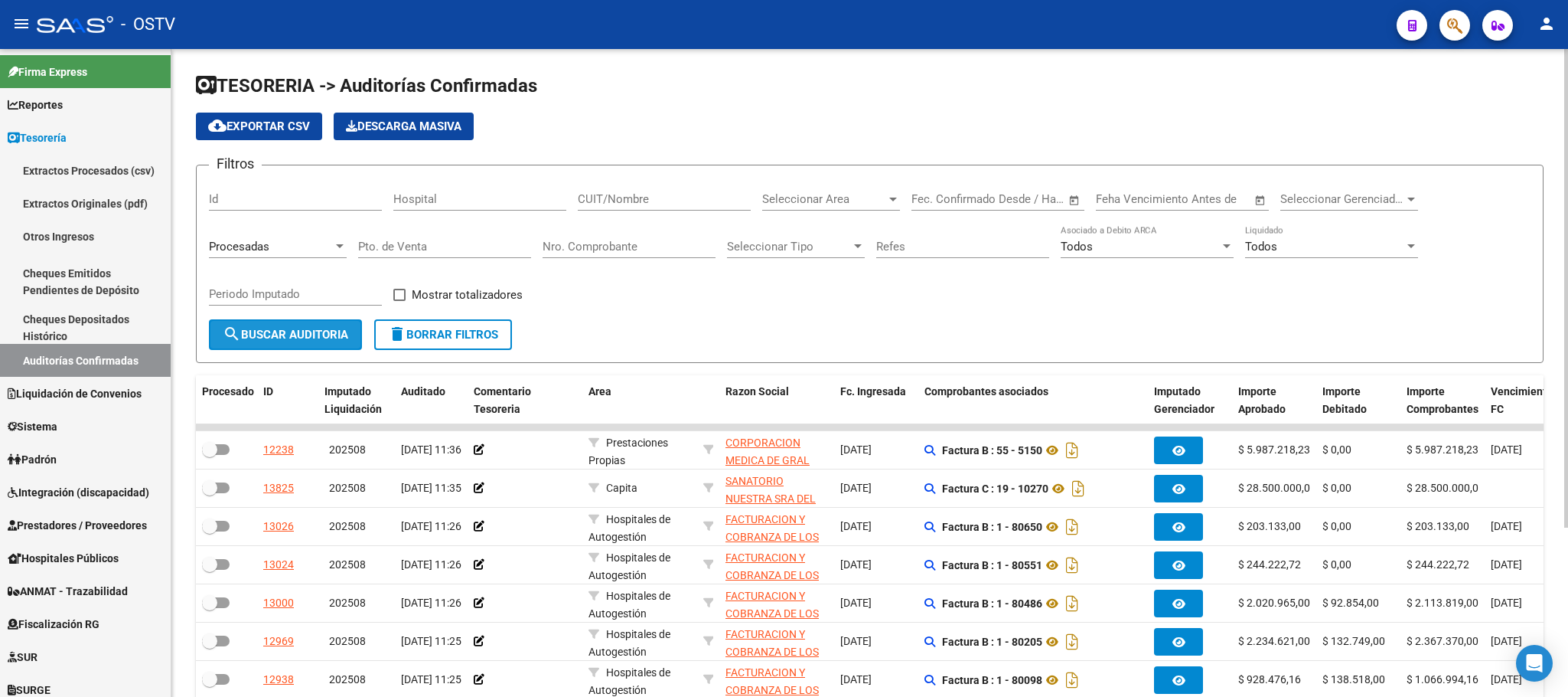
click at [286, 340] on span "search Buscar Auditoria" at bounding box center [286, 335] width 125 height 14
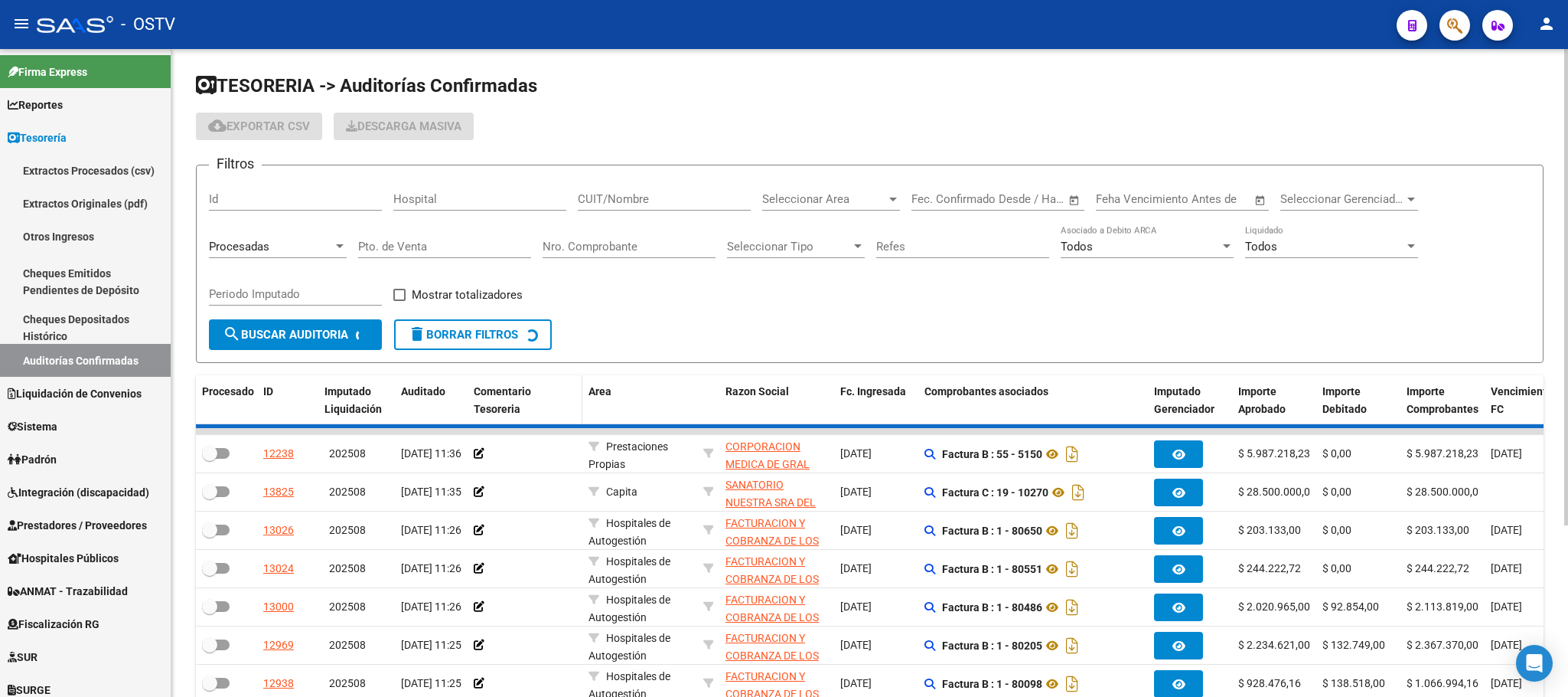
checkbox input "true"
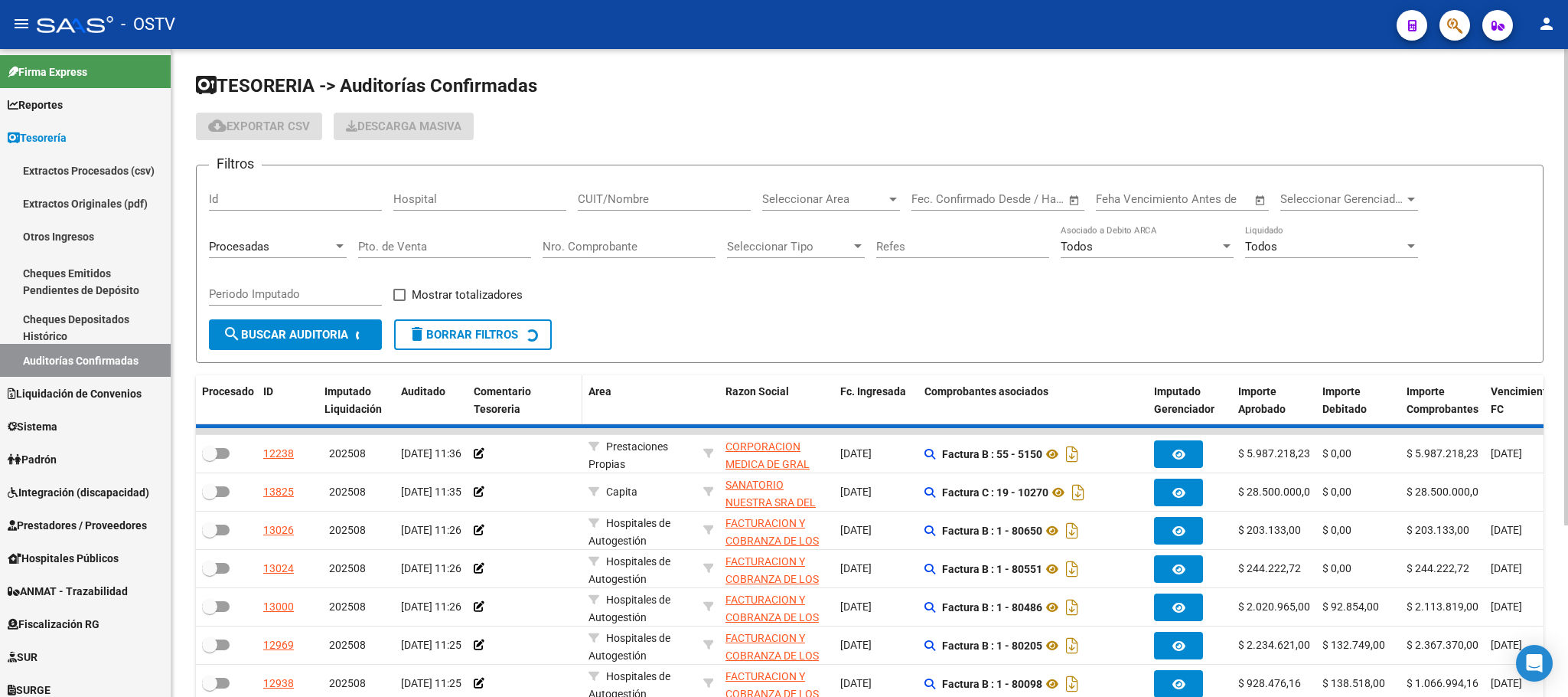
checkbox input "true"
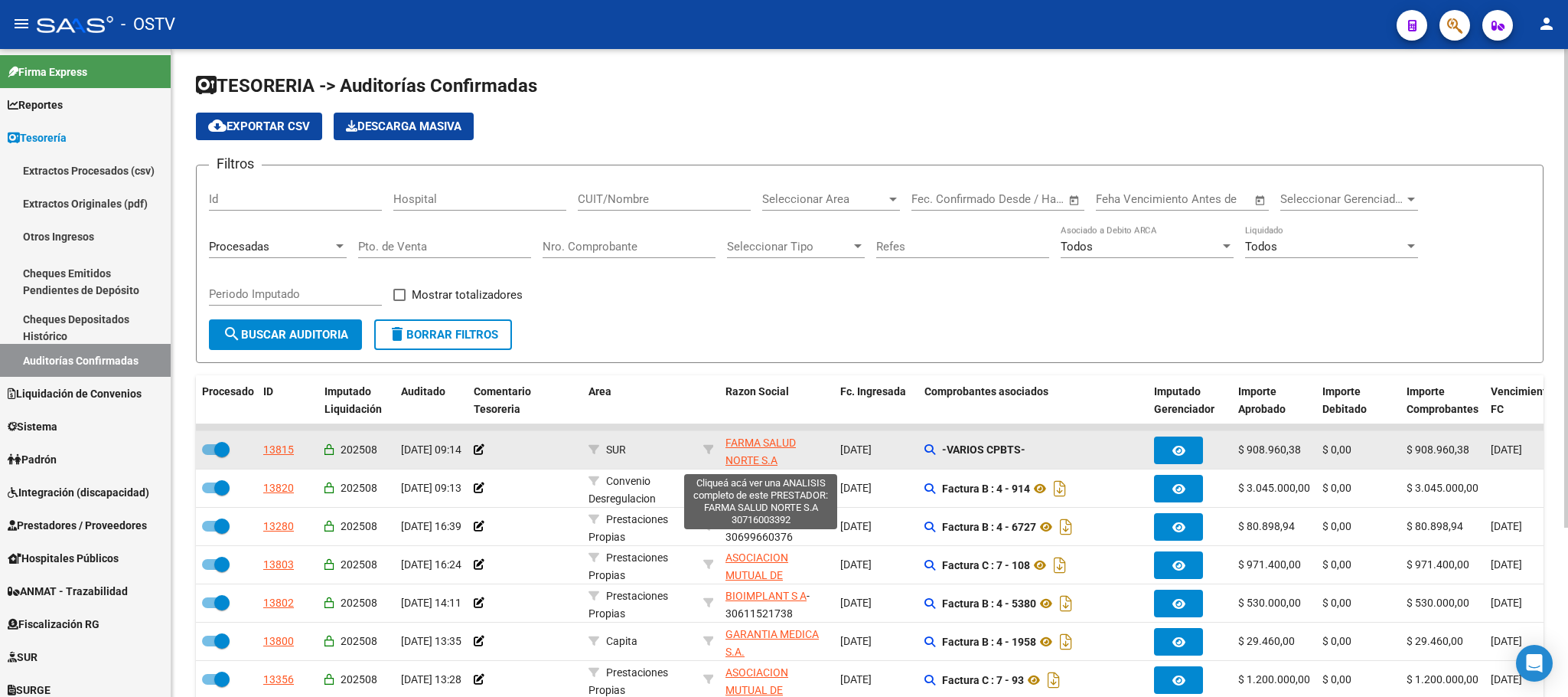
click at [784, 444] on span "FARMA SALUD NORTE S.A" at bounding box center [760, 451] width 70 height 30
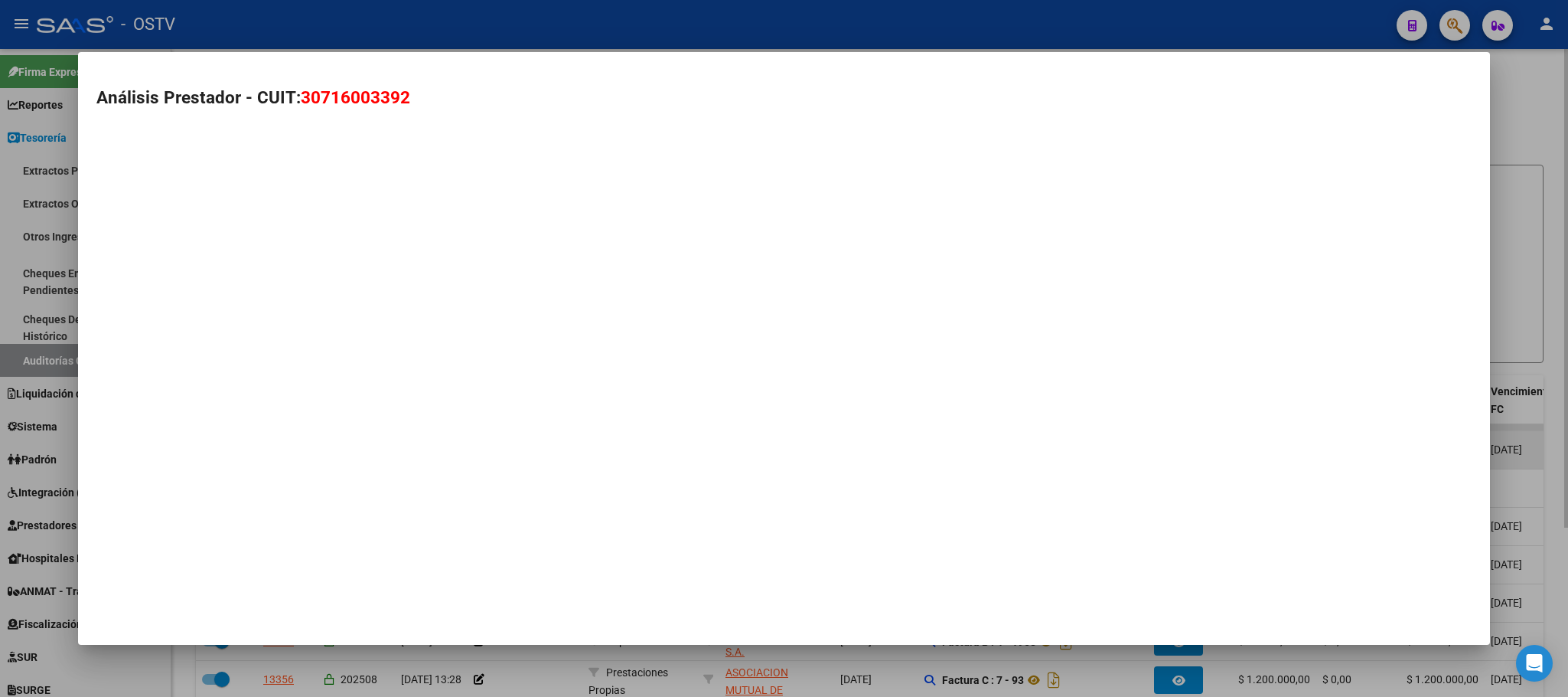
type textarea "30716003392"
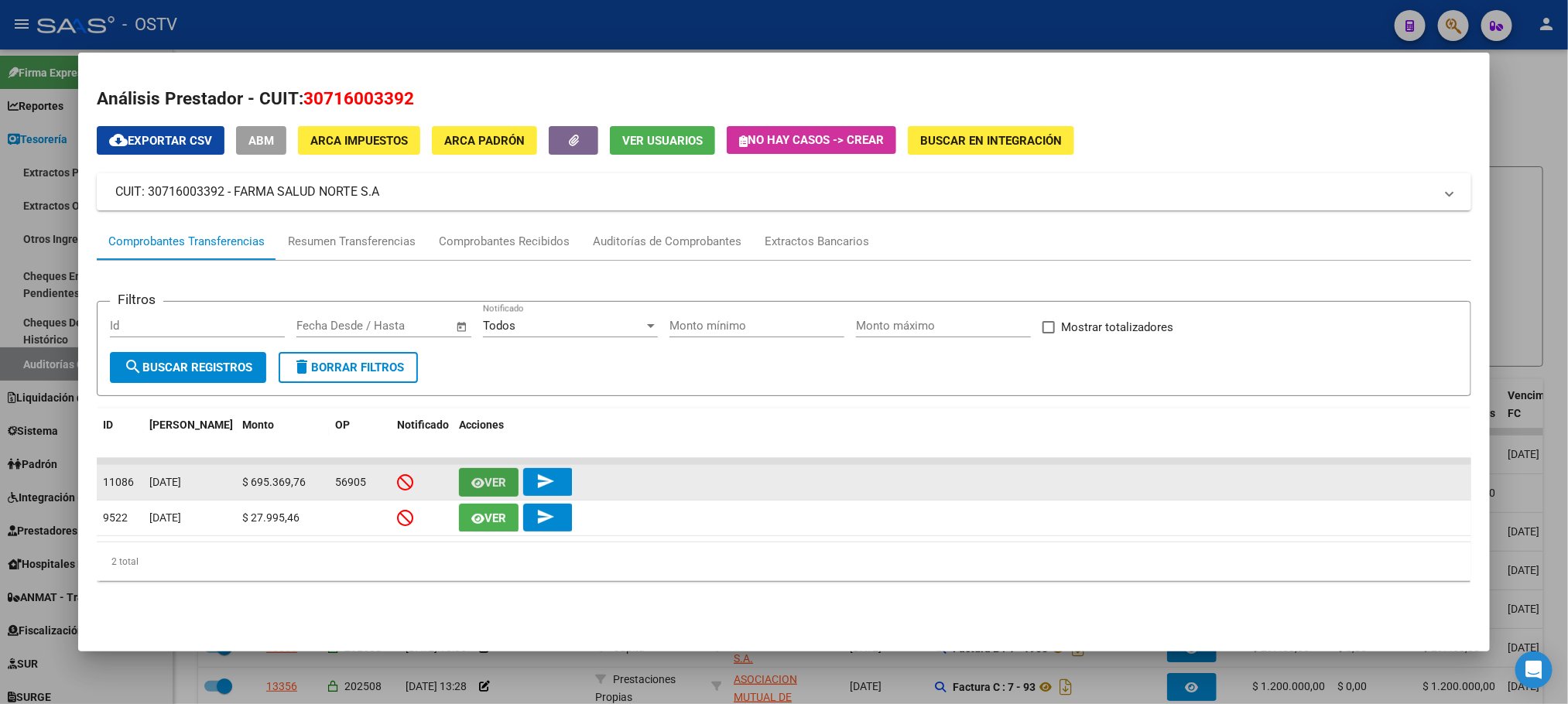
click at [473, 477] on icon "button" at bounding box center [477, 483] width 13 height 12
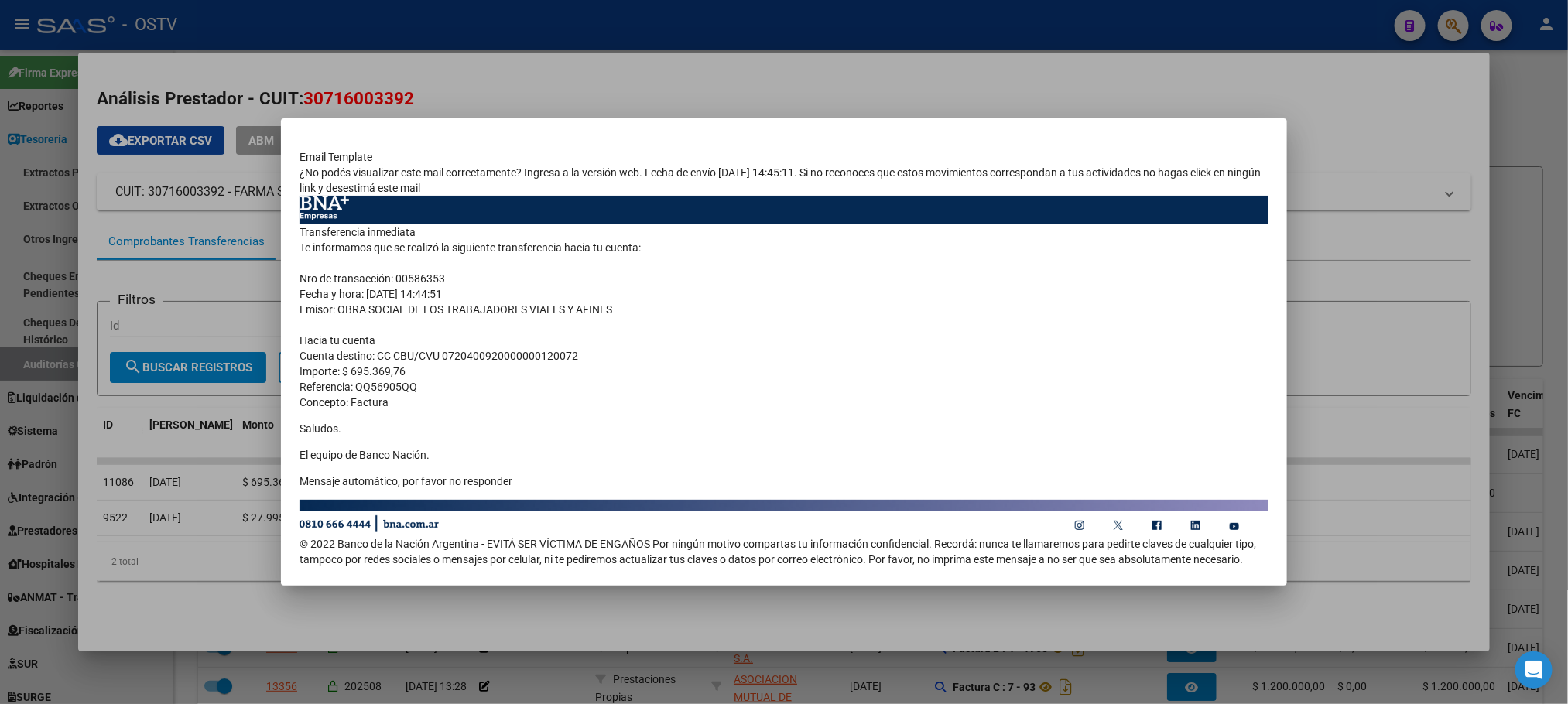
click at [60, 392] on div at bounding box center [784, 352] width 1568 height 704
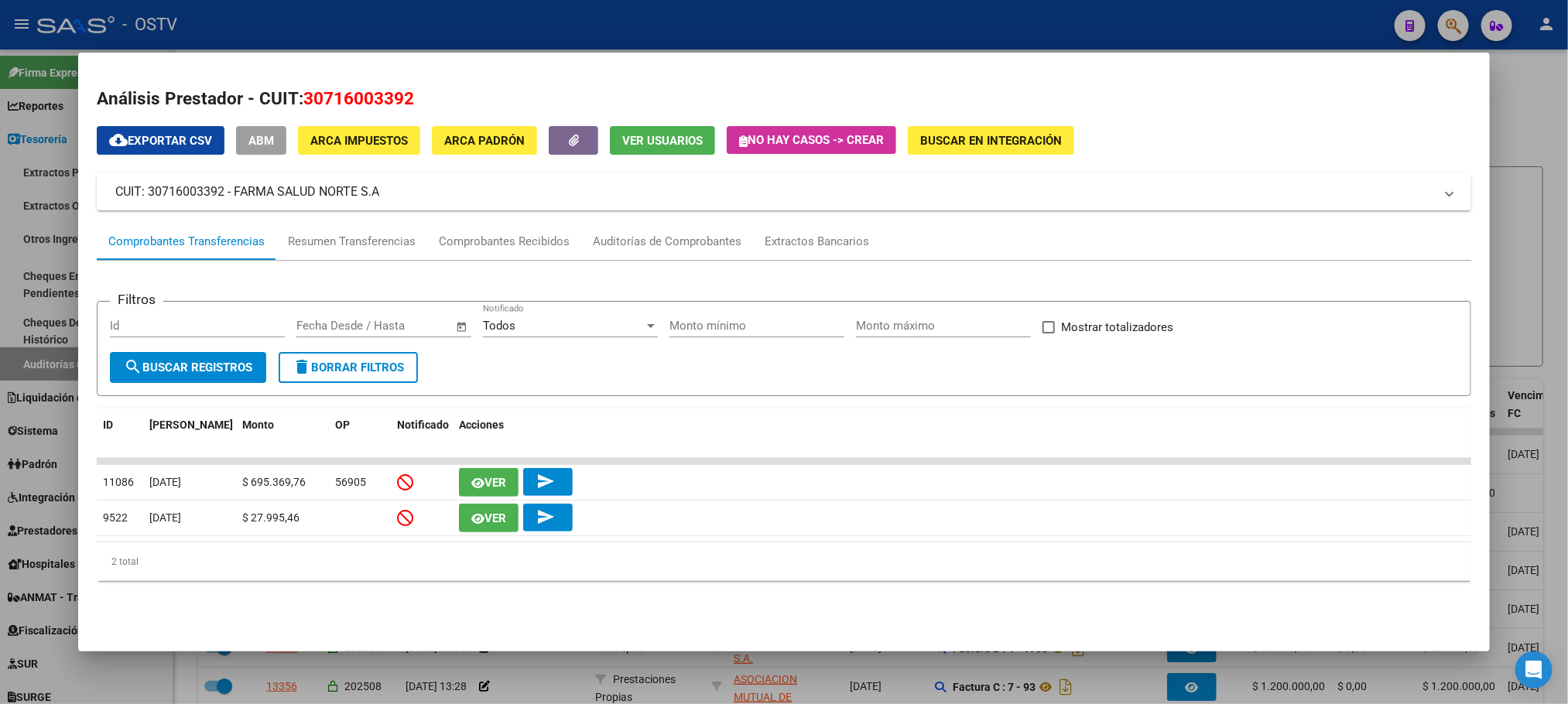
click at [30, 425] on div at bounding box center [784, 352] width 1568 height 704
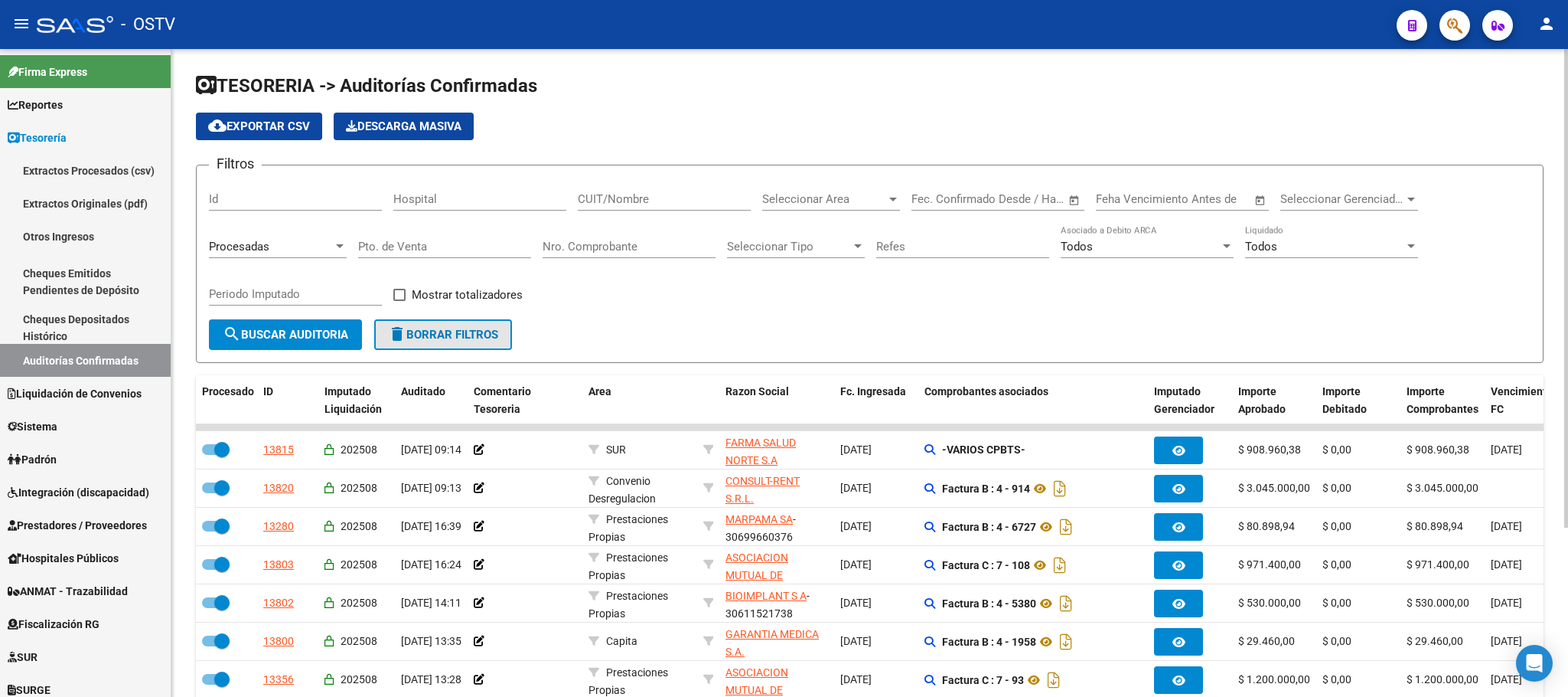
click at [424, 333] on span "delete Borrar Filtros" at bounding box center [443, 335] width 110 height 14
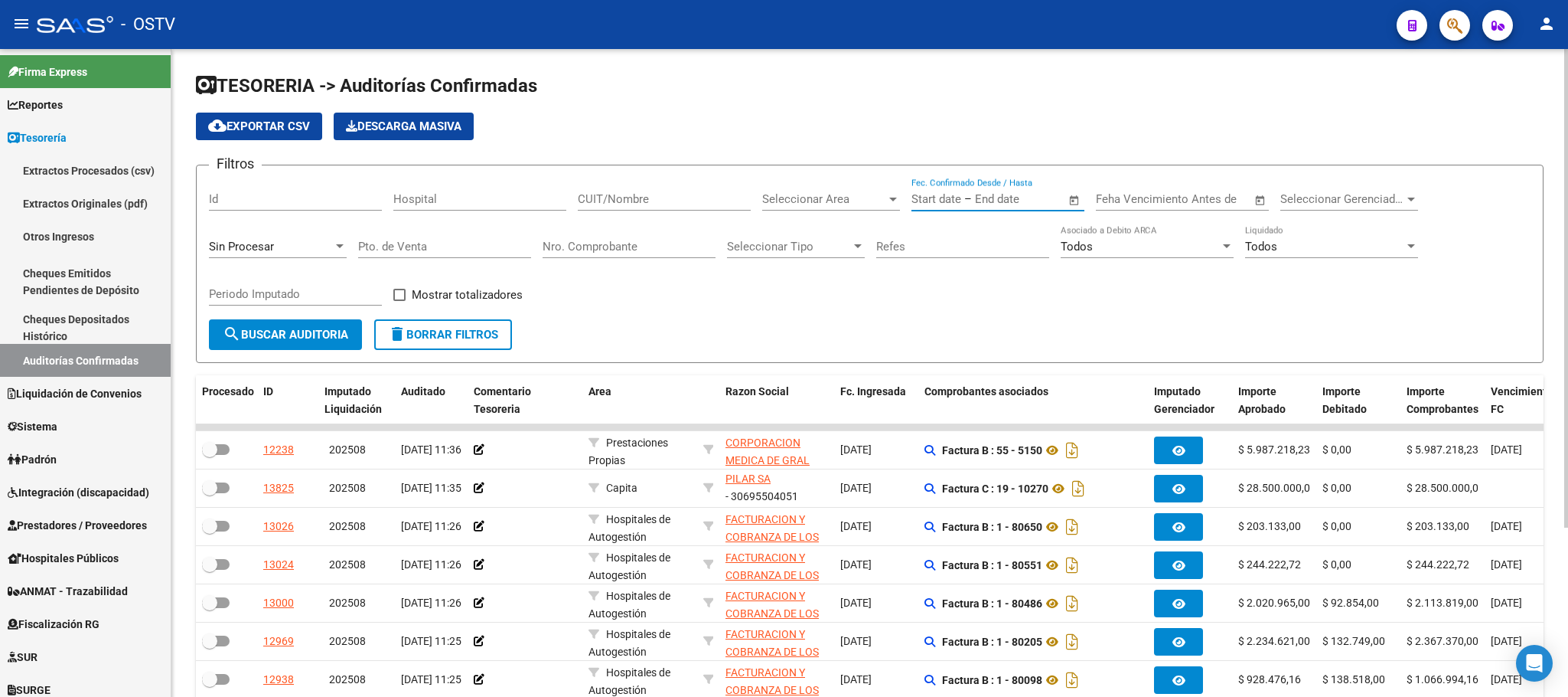
click at [978, 206] on input "text" at bounding box center [1012, 199] width 74 height 14
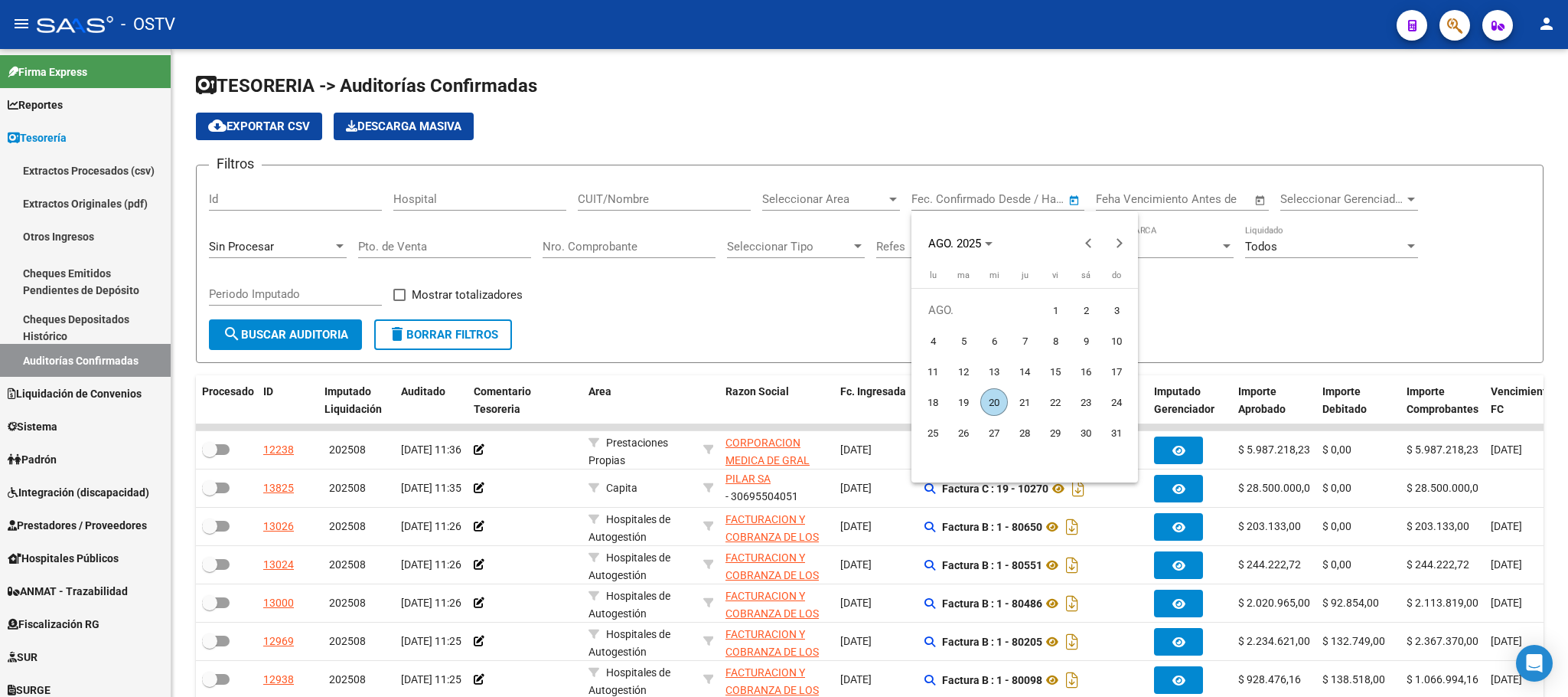
click at [994, 394] on span "20" at bounding box center [994, 402] width 28 height 28
type input "20/8/2025"
click at [994, 396] on span "20" at bounding box center [994, 402] width 28 height 28
type input "20/8/2025"
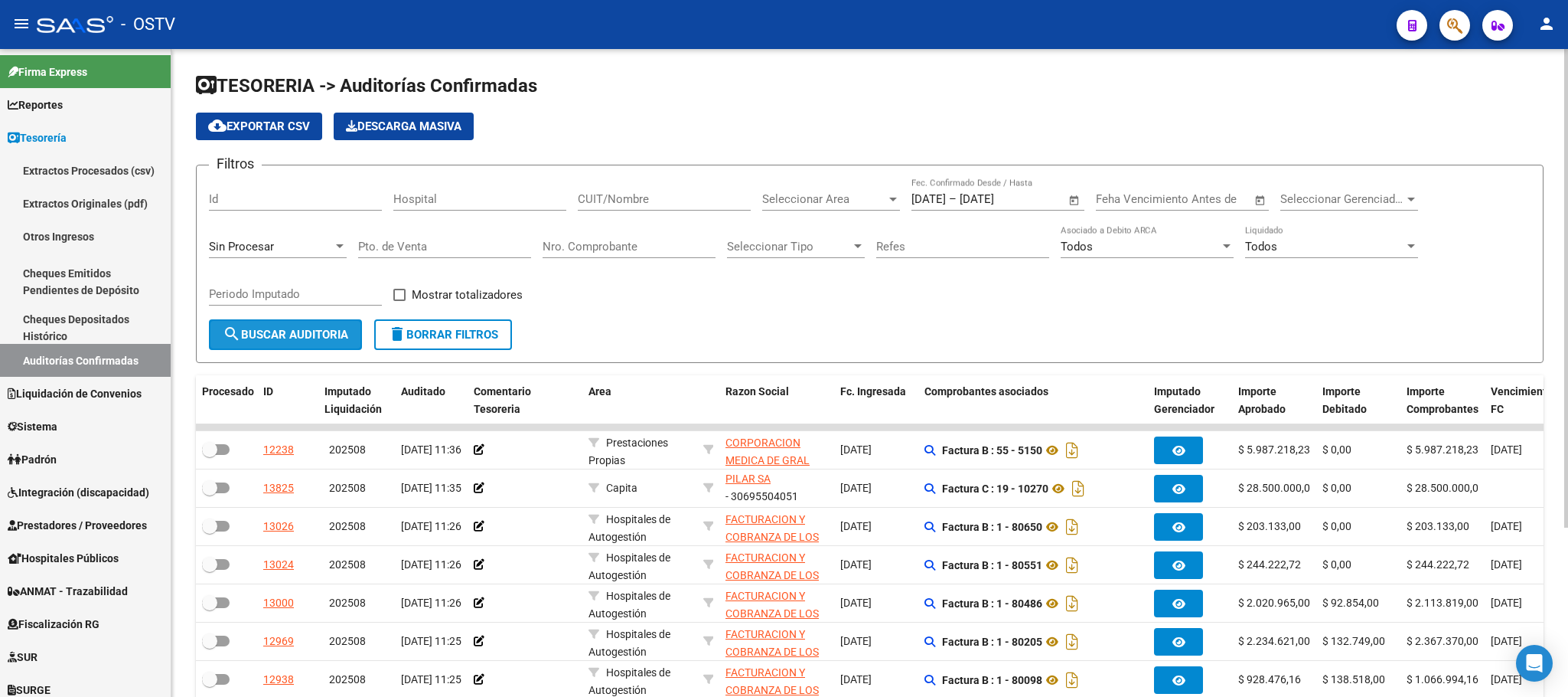
click at [302, 335] on span "search Buscar Auditoria" at bounding box center [286, 335] width 125 height 14
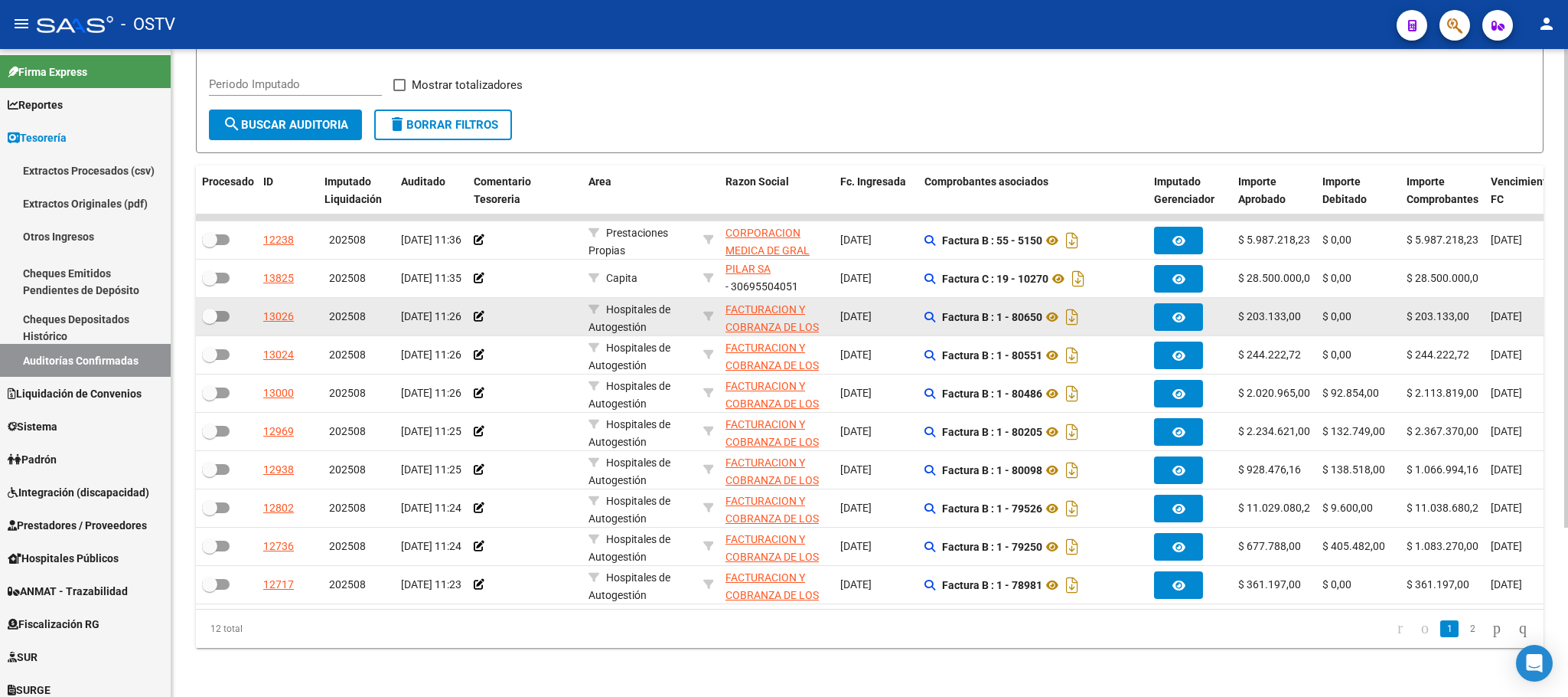
scroll to position [230, 0]
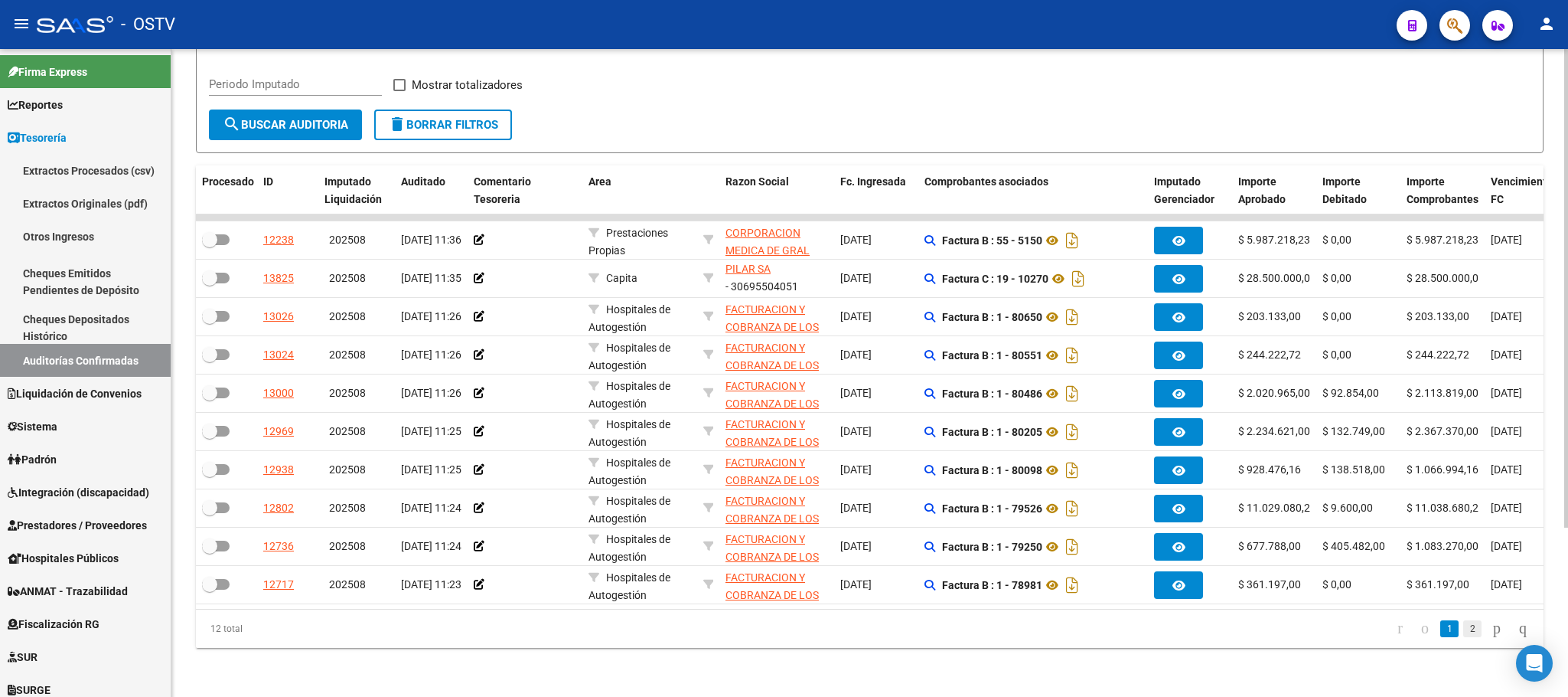
click at [1465, 626] on link "2" at bounding box center [1472, 628] width 18 height 16
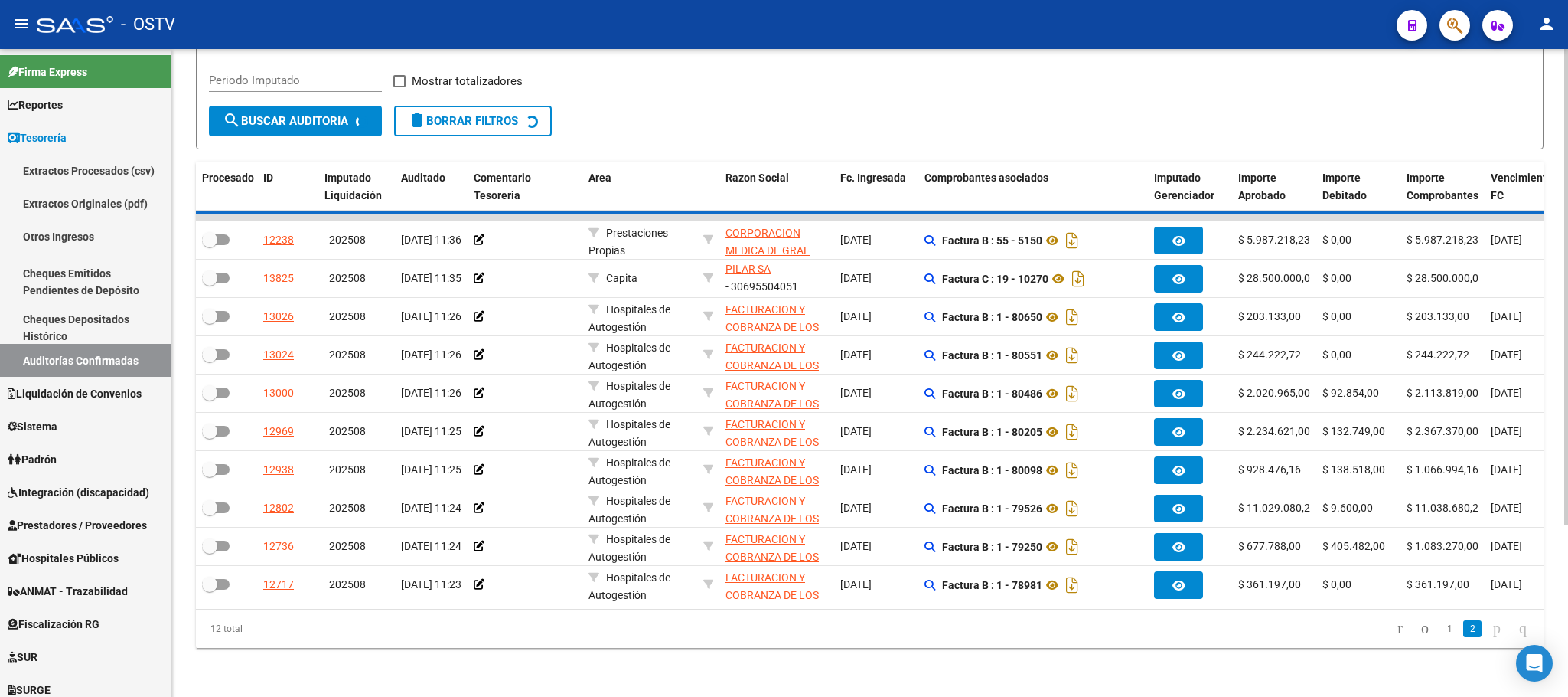
scroll to position [0, 0]
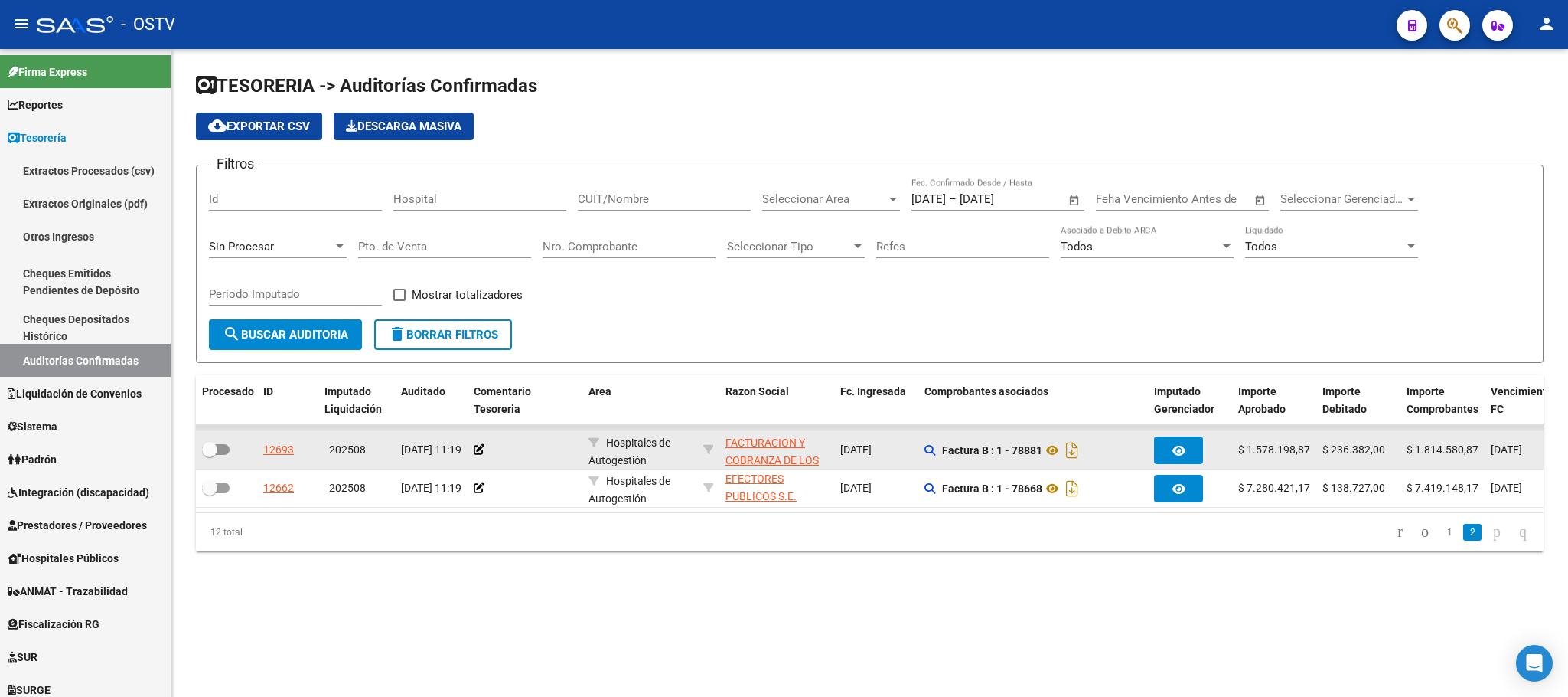
click at [756, 454] on app-link-go-to "FACTURACION Y COBRANZA DE LOS EFECTORES PUBLICOS S.E." at bounding box center [777, 469] width 102 height 70
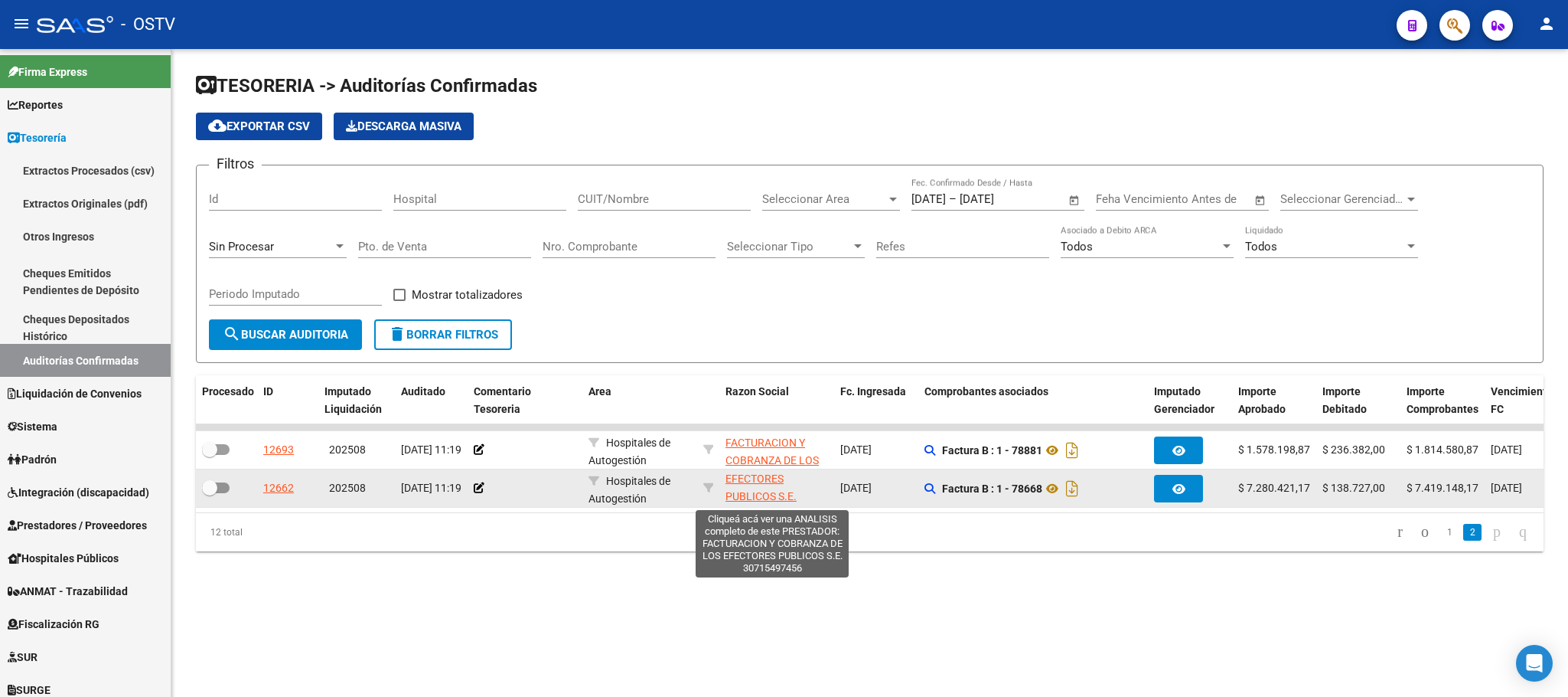
click at [760, 498] on span "FACTURACION Y COBRANZA DE LOS EFECTORES PUBLICOS S.E." at bounding box center [772, 470] width 94 height 65
type textarea "30715497456"
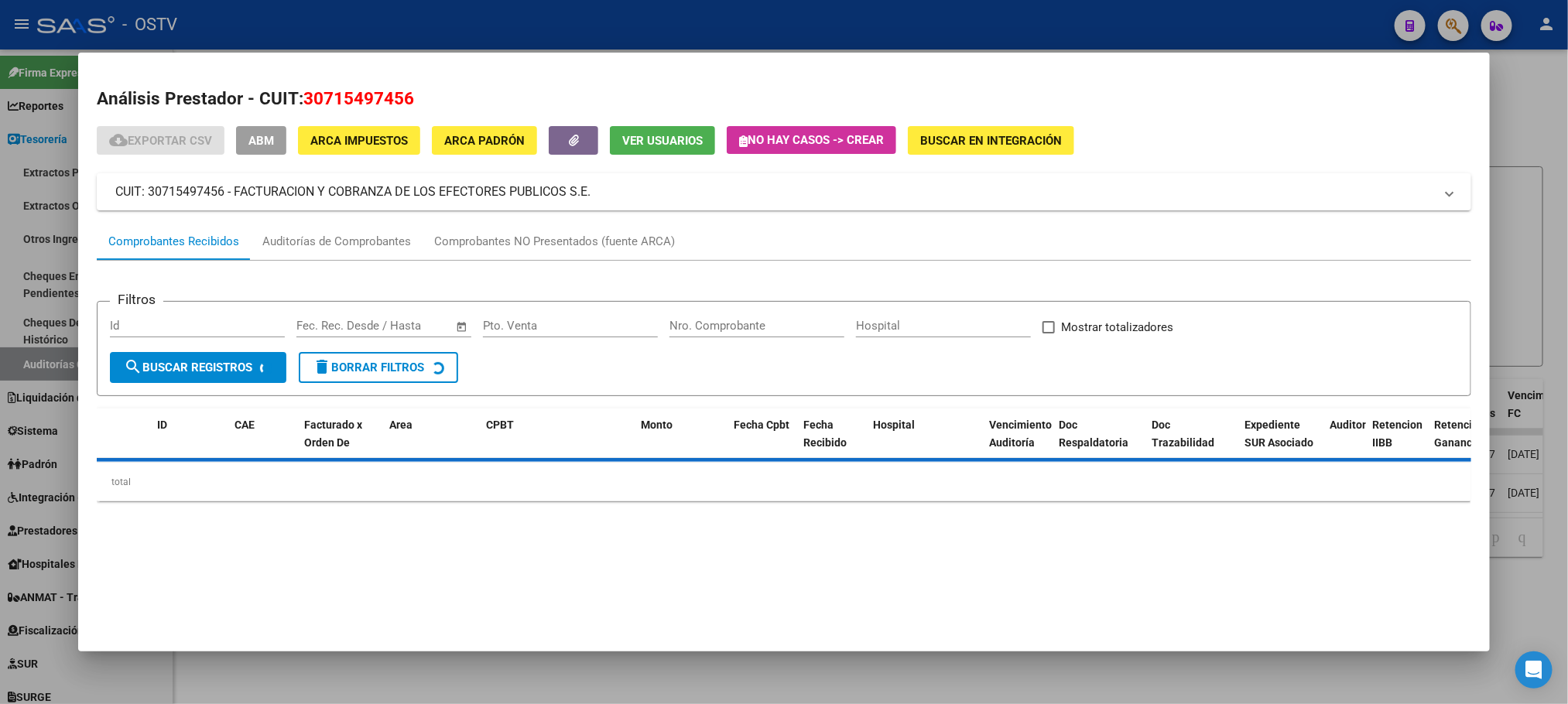
click at [50, 316] on div at bounding box center [784, 352] width 1568 height 704
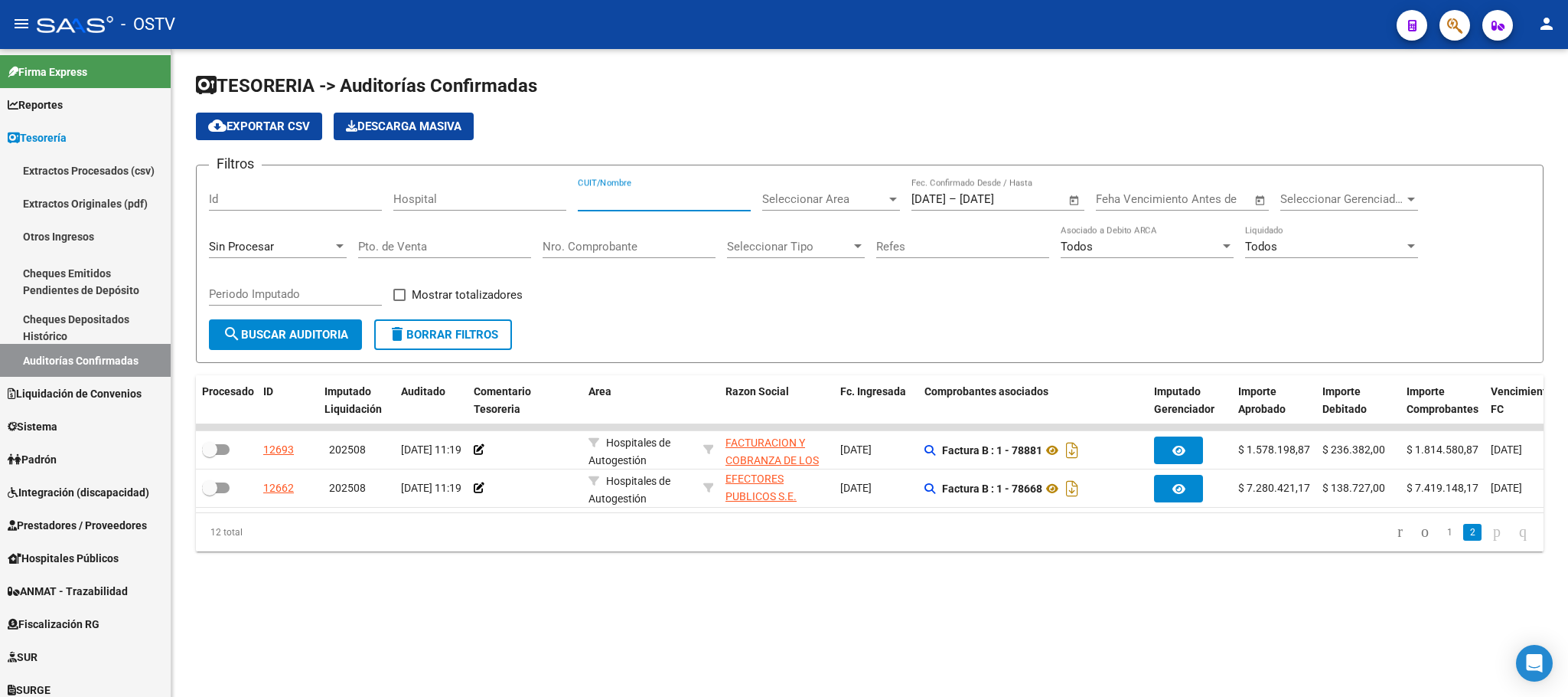
click at [616, 201] on input "CUIT/Nombre" at bounding box center [664, 199] width 173 height 14
paste input "30715497456"
type input "30715497456"
click at [299, 331] on span "search Buscar Auditoria" at bounding box center [286, 335] width 125 height 14
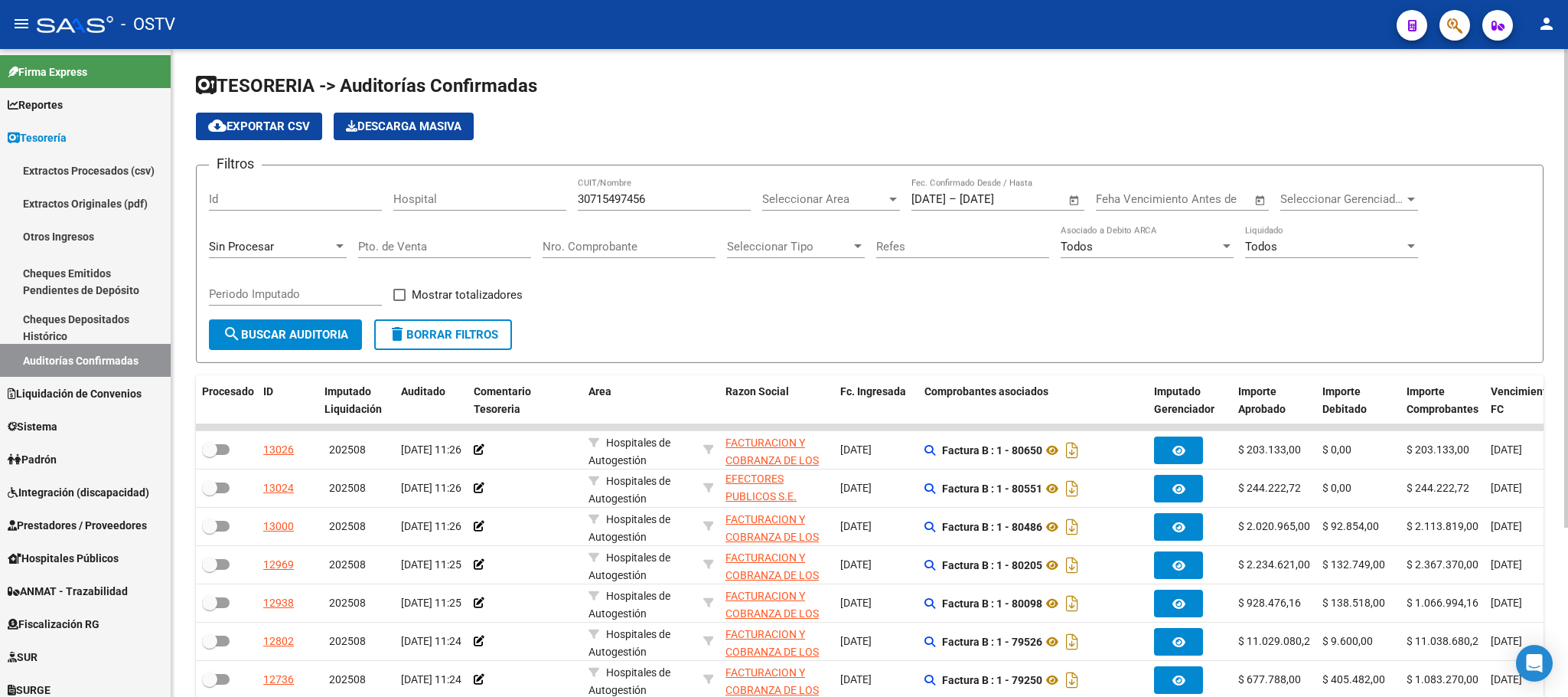
click at [404, 296] on span at bounding box center [399, 294] width 13 height 13
click at [399, 301] on input "Mostrar totalizadores" at bounding box center [399, 301] width 1 height 1
checkbox input "true"
click at [331, 338] on span "search Buscar Auditoria" at bounding box center [286, 335] width 125 height 14
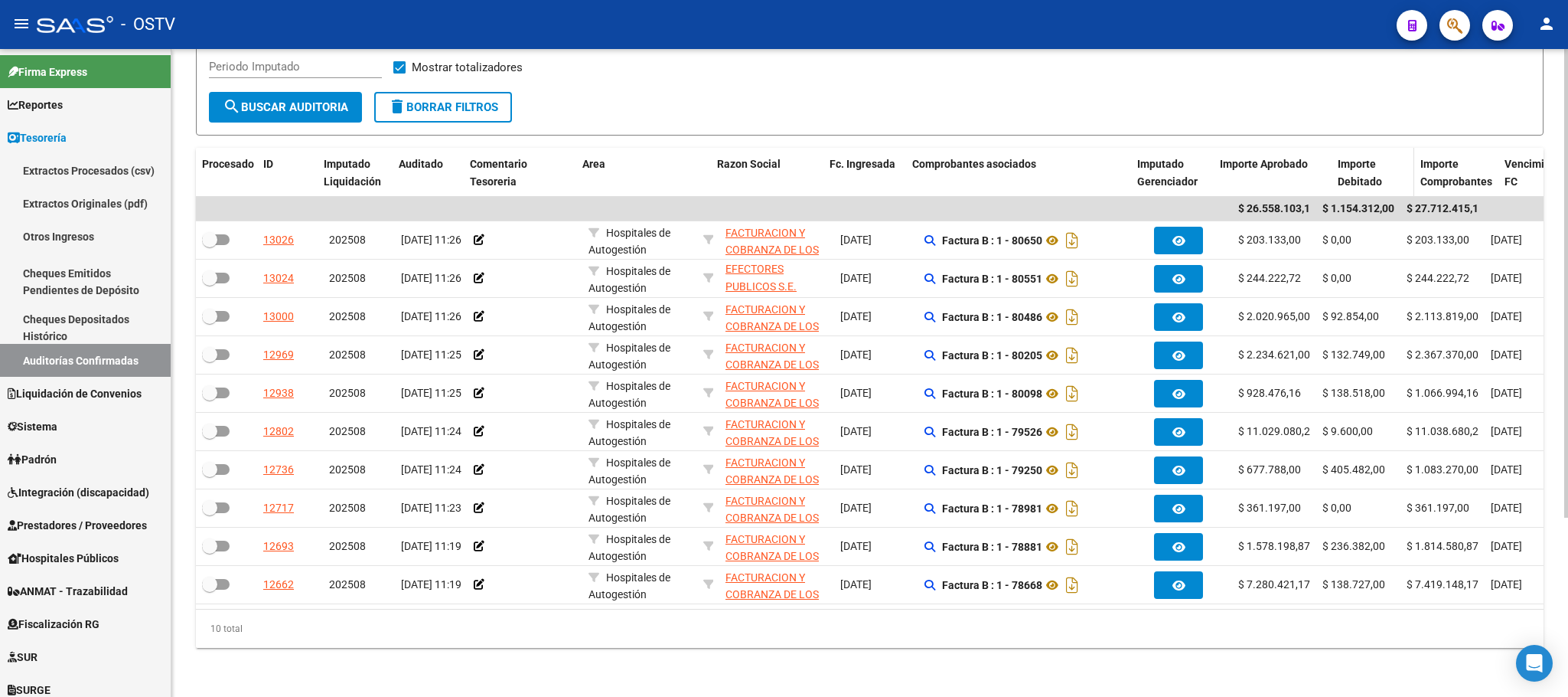
drag, startPoint x: 1309, startPoint y: 143, endPoint x: 1362, endPoint y: 143, distance: 53.0
click at [1362, 148] on div "Procesado ID Imputado Liquidación Auditado Comentario Tesoreria Area Razon Soci…" at bounding box center [1207, 173] width 2023 height 50
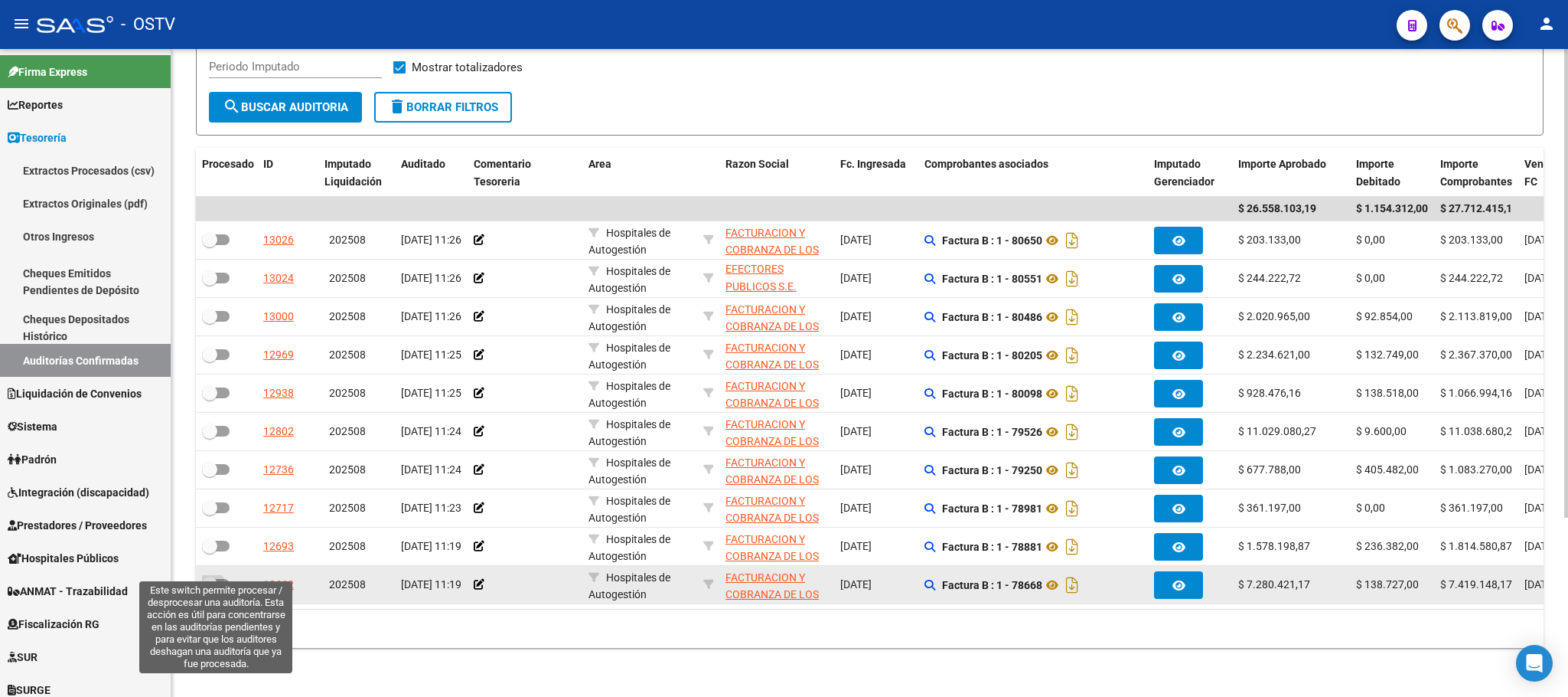
click at [219, 579] on span at bounding box center [215, 584] width 28 height 11
click at [209, 590] on input "checkbox" at bounding box center [209, 590] width 1 height 1
checkbox input "true"
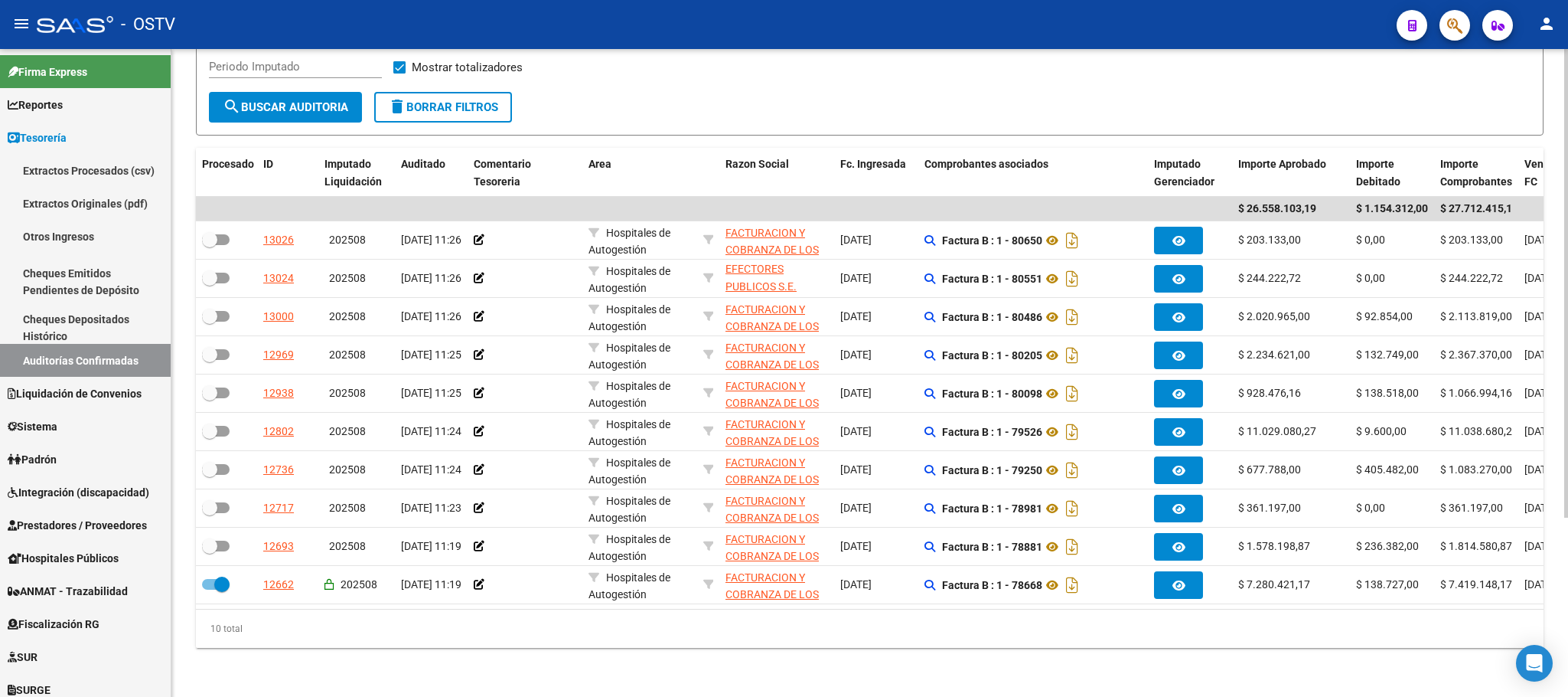
click at [426, 101] on button "delete Borrar Filtros" at bounding box center [443, 107] width 138 height 31
checkbox input "false"
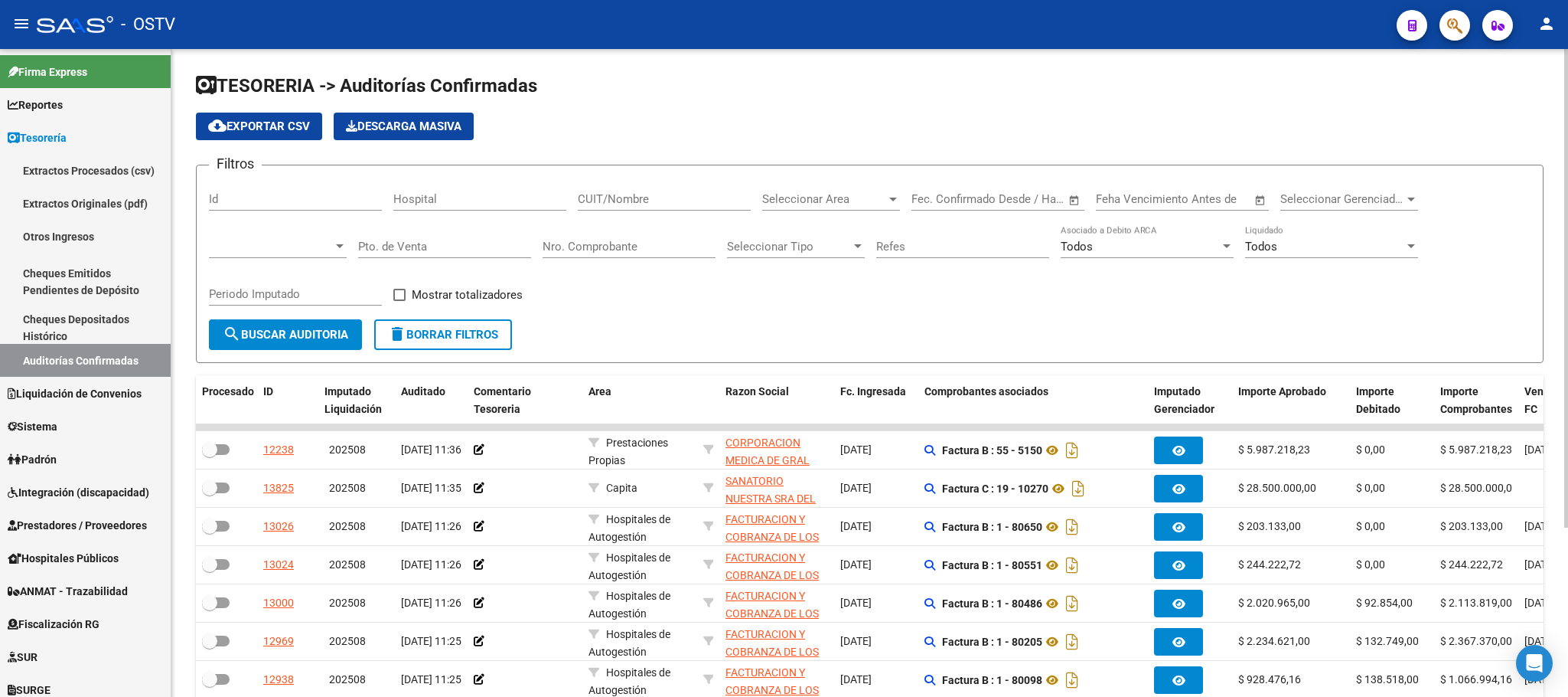
click at [294, 331] on span "search Buscar Auditoria" at bounding box center [286, 335] width 125 height 14
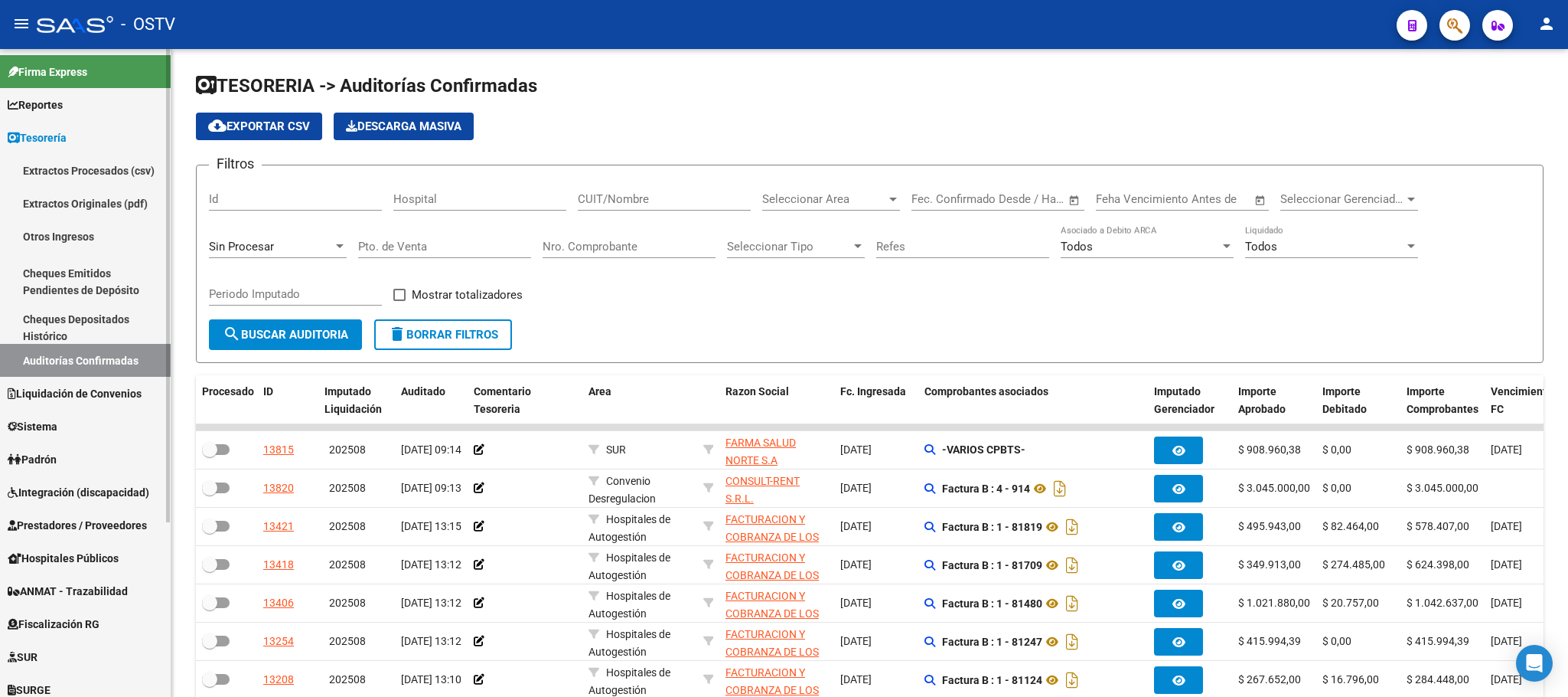
click at [69, 283] on link "Cheques Emitidos Pendientes de Depósito" at bounding box center [85, 282] width 171 height 58
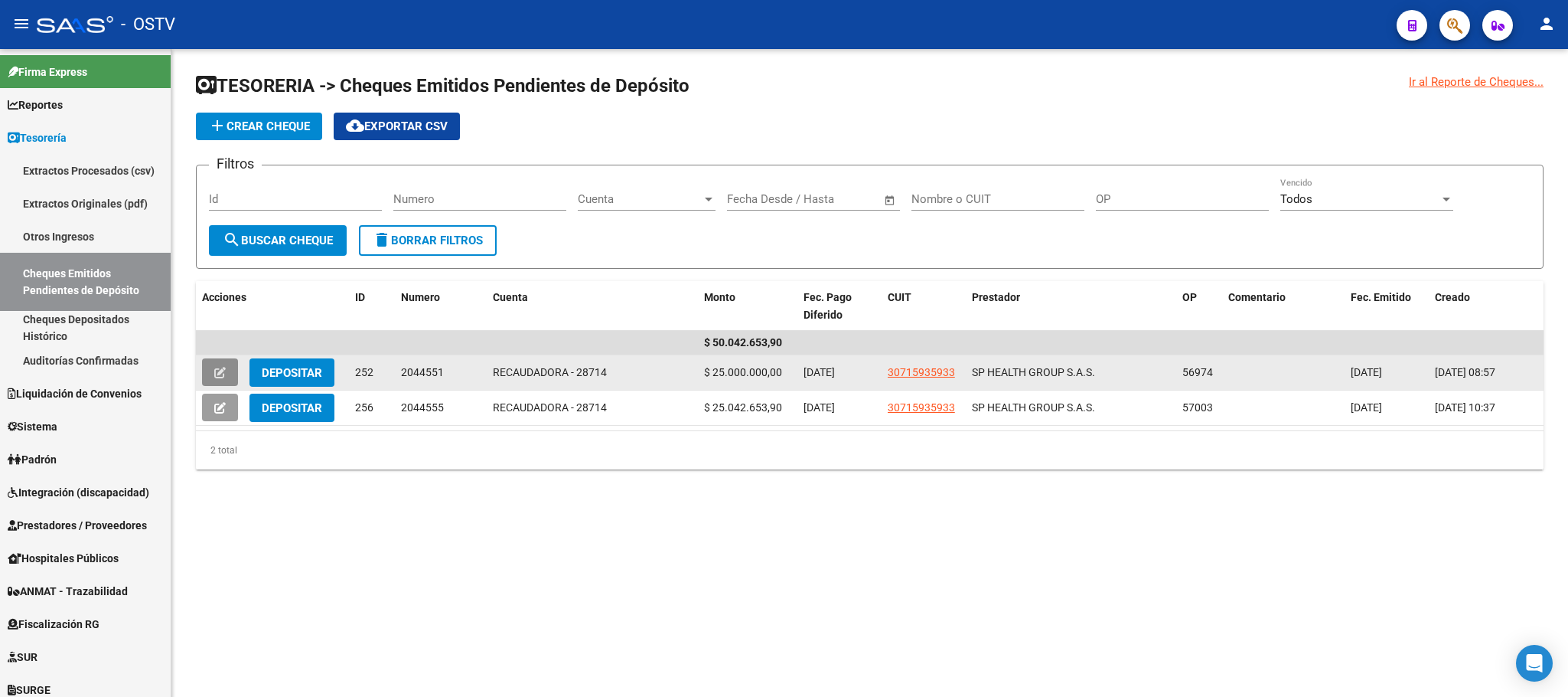
click at [223, 367] on icon at bounding box center [220, 373] width 12 height 12
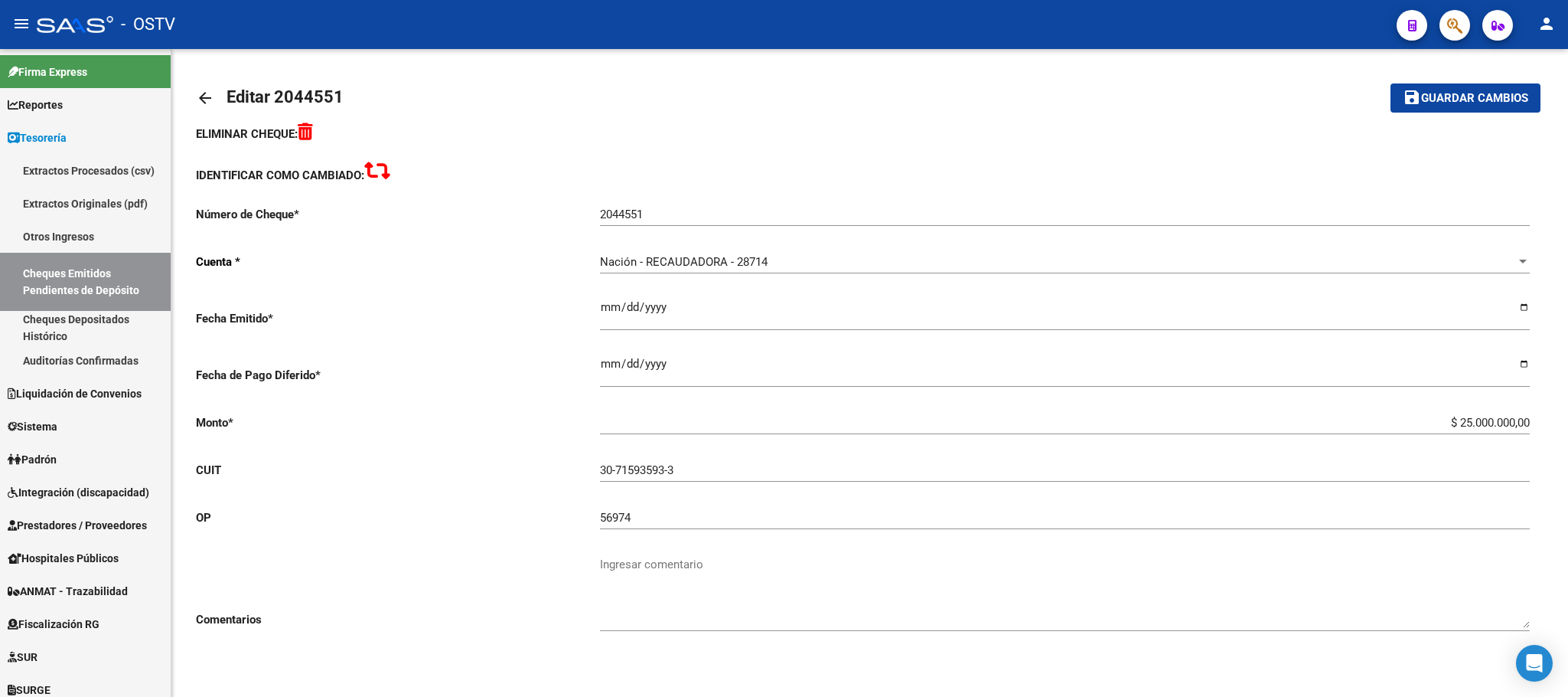
click at [202, 93] on mat-icon "arrow_back" at bounding box center [205, 98] width 18 height 18
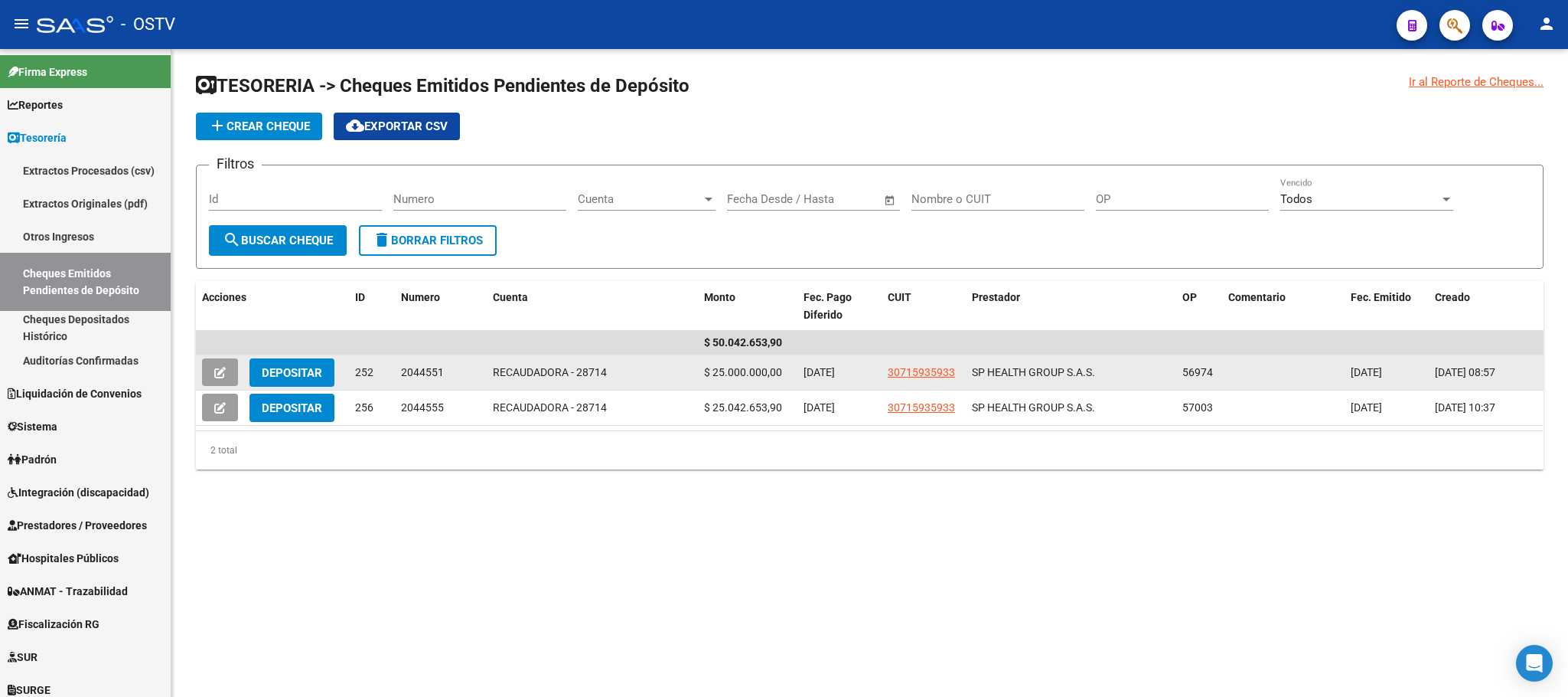
click at [298, 375] on span "Depositar" at bounding box center [291, 373] width 61 height 14
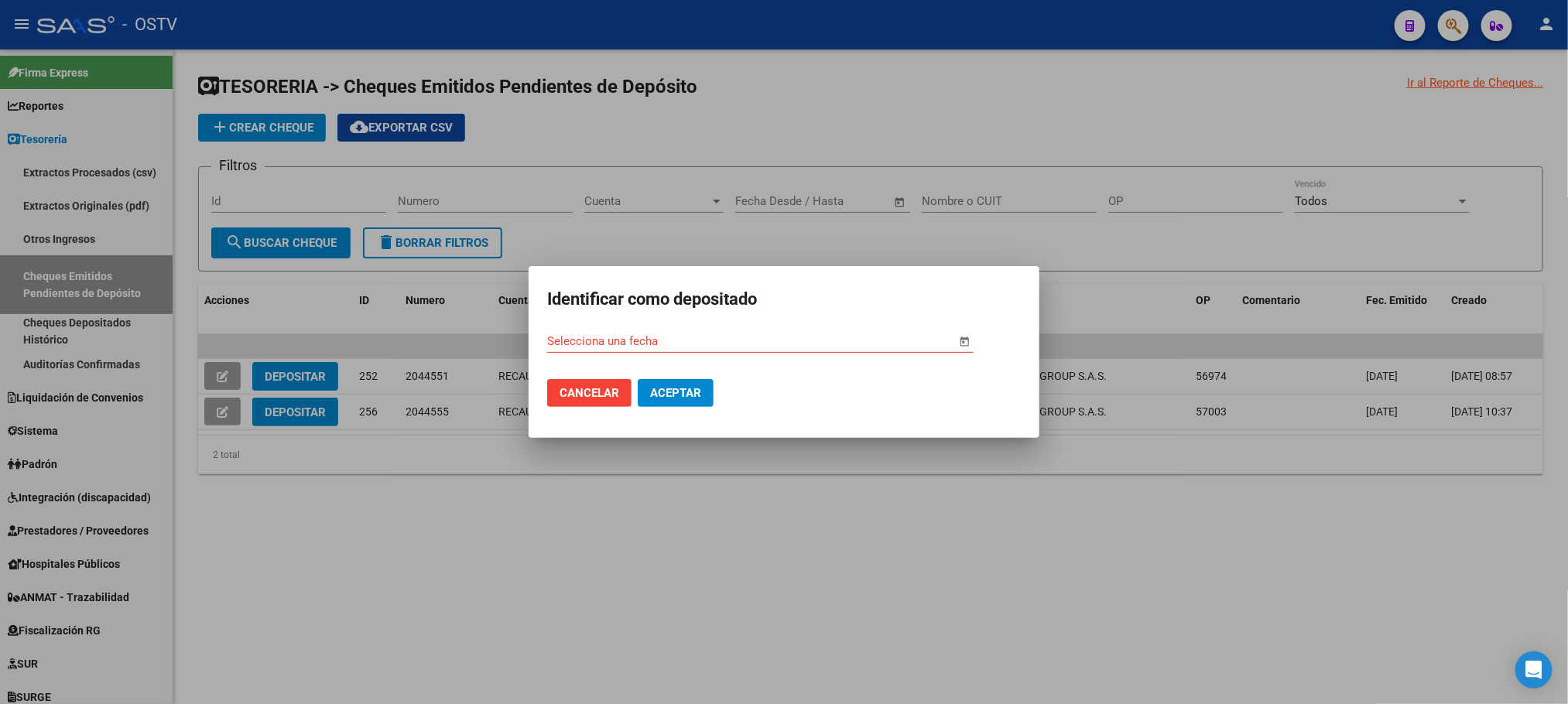
drag, startPoint x: 860, startPoint y: 289, endPoint x: 856, endPoint y: 432, distance: 143.1
click at [856, 432] on mat-dialog-container "Identificar como depositado Selecciona una fecha Cancelar Aceptar" at bounding box center [784, 352] width 511 height 173
click at [422, 489] on div at bounding box center [784, 352] width 1568 height 704
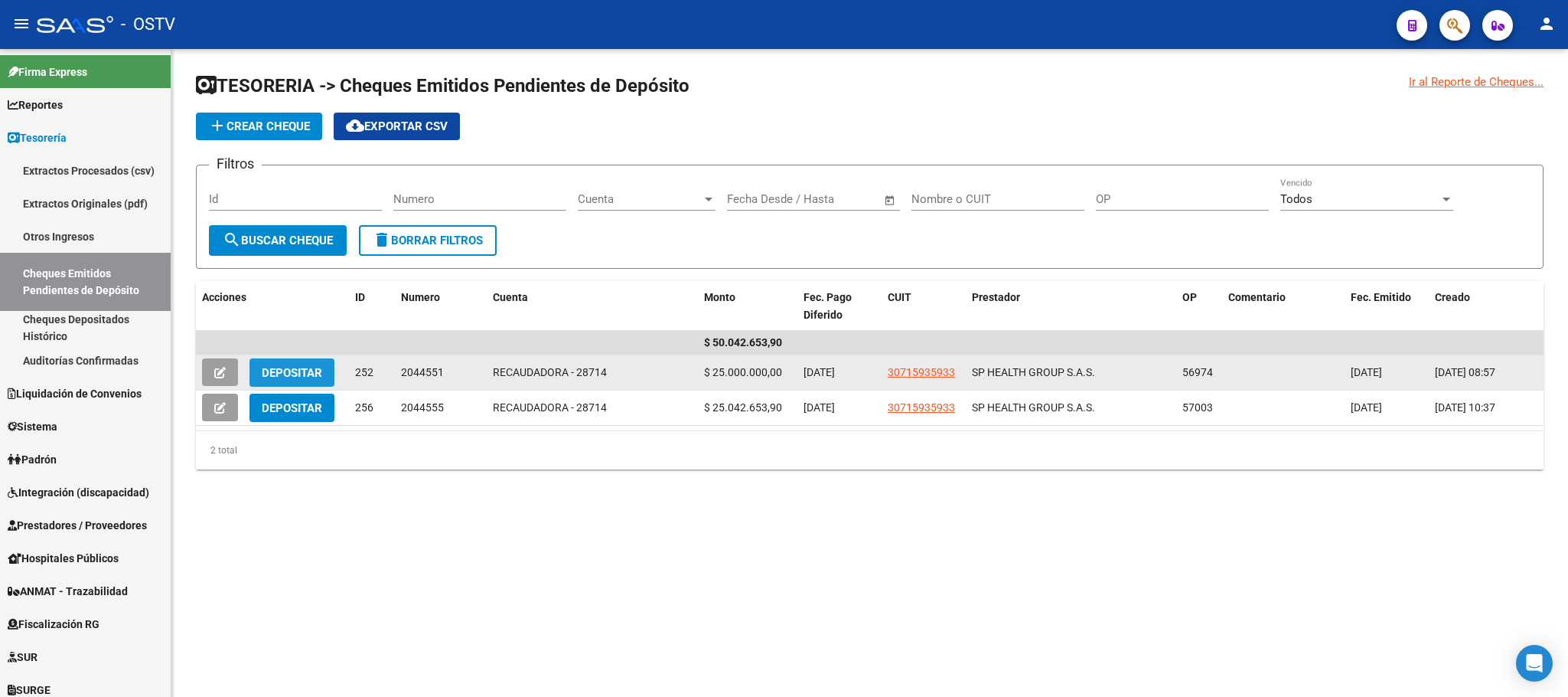
click at [290, 368] on span "Depositar" at bounding box center [291, 373] width 61 height 14
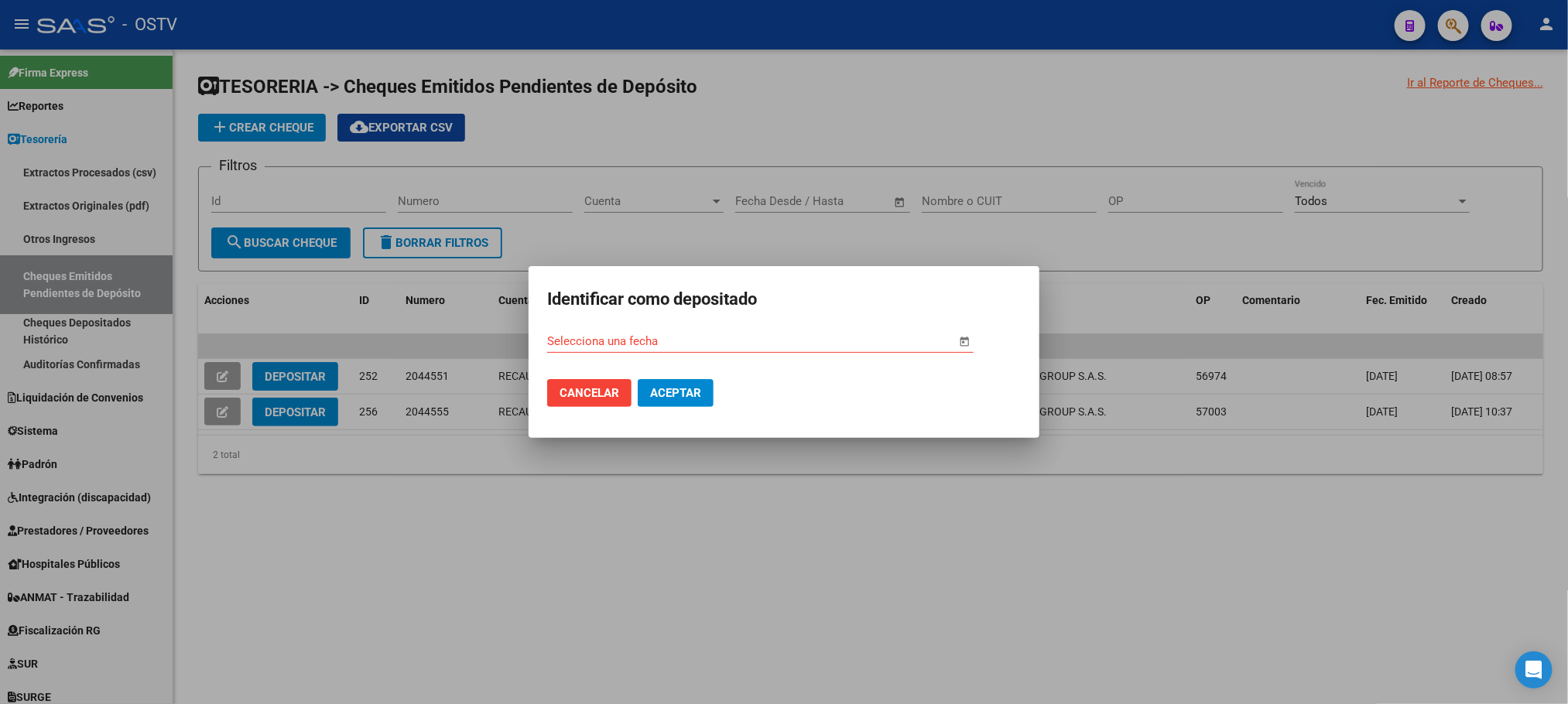
click at [957, 342] on span "Open calendar" at bounding box center [965, 342] width 37 height 37
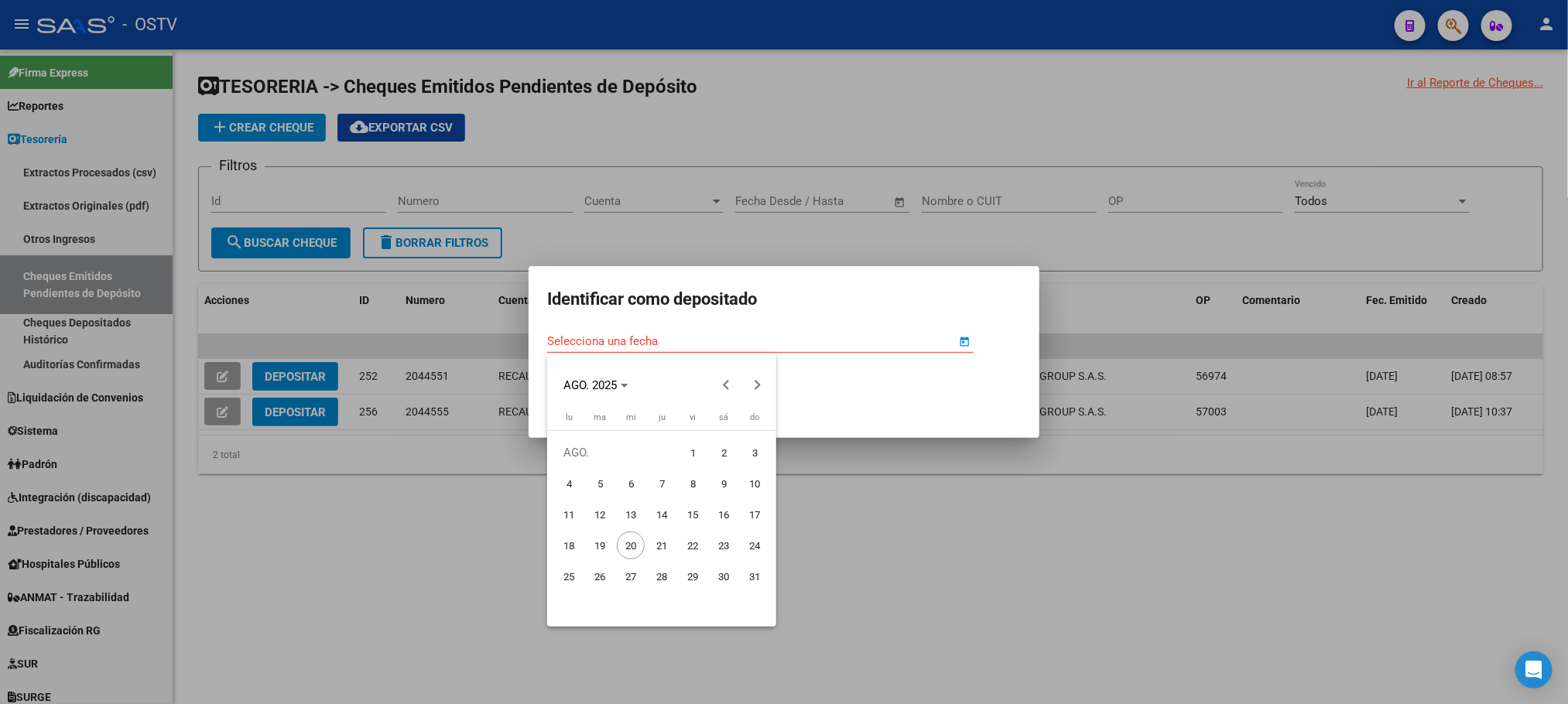
click at [605, 548] on span "19" at bounding box center [600, 545] width 28 height 28
type input "[DATE]"
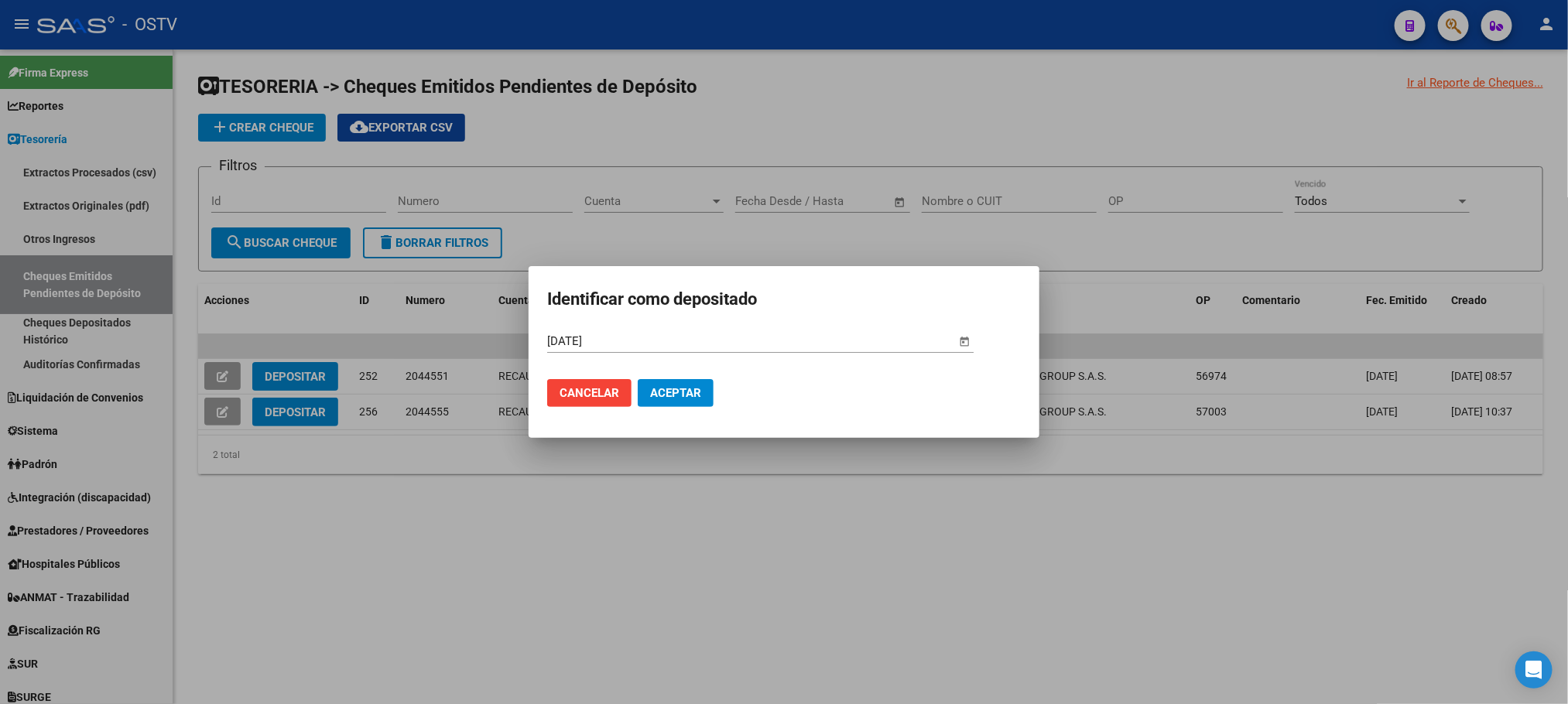
click at [669, 395] on span "Aceptar" at bounding box center [675, 393] width 51 height 14
